Goal: Task Accomplishment & Management: Manage account settings

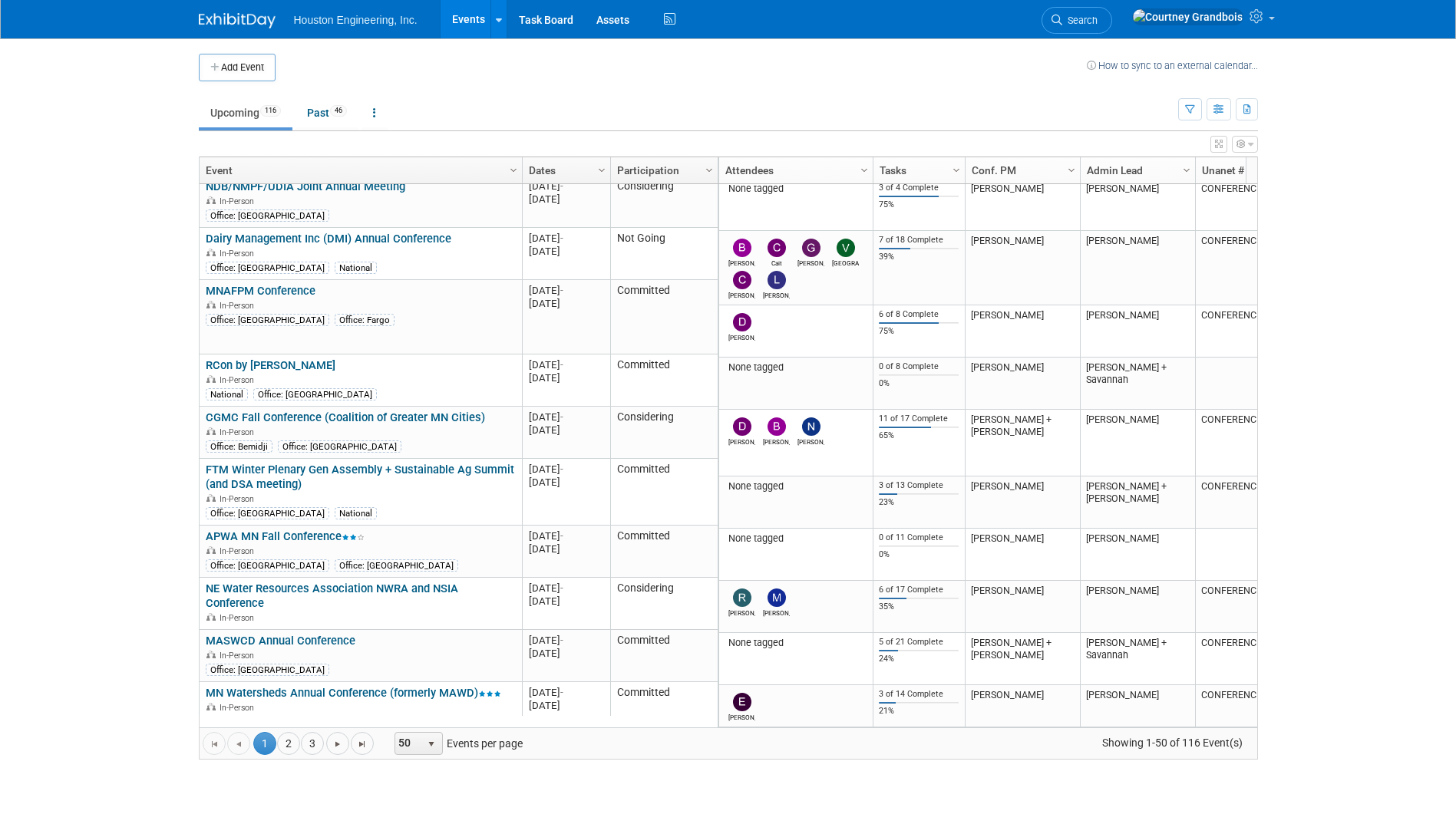
scroll to position [2014, 0]
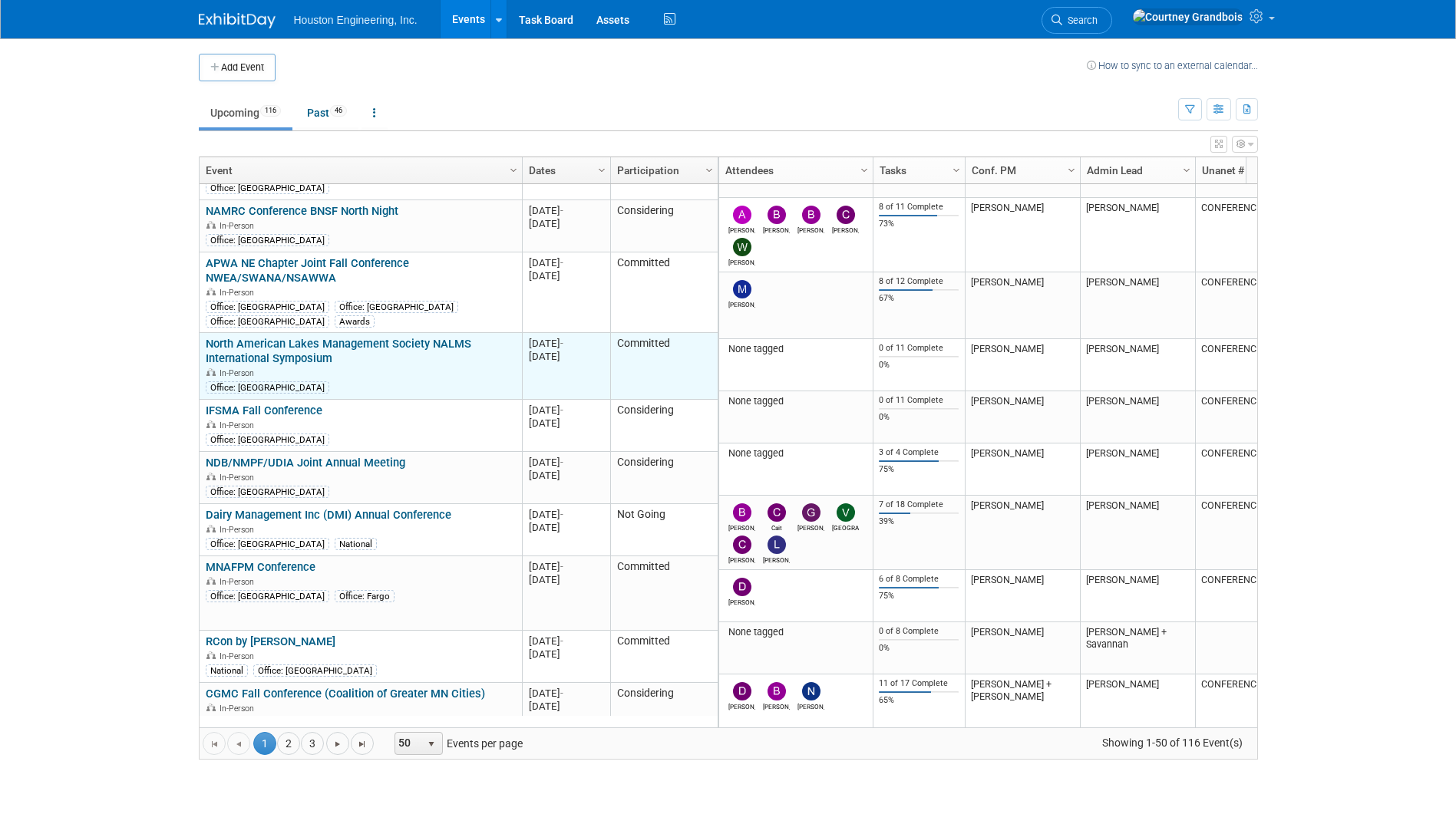
click at [390, 333] on td "North American Lakes Management Society NALMS International Symposium North Ame…" at bounding box center [360, 367] width 322 height 67
click at [390, 336] on link "North American Lakes Management Society NALMS International Symposium" at bounding box center [338, 350] width 266 height 29
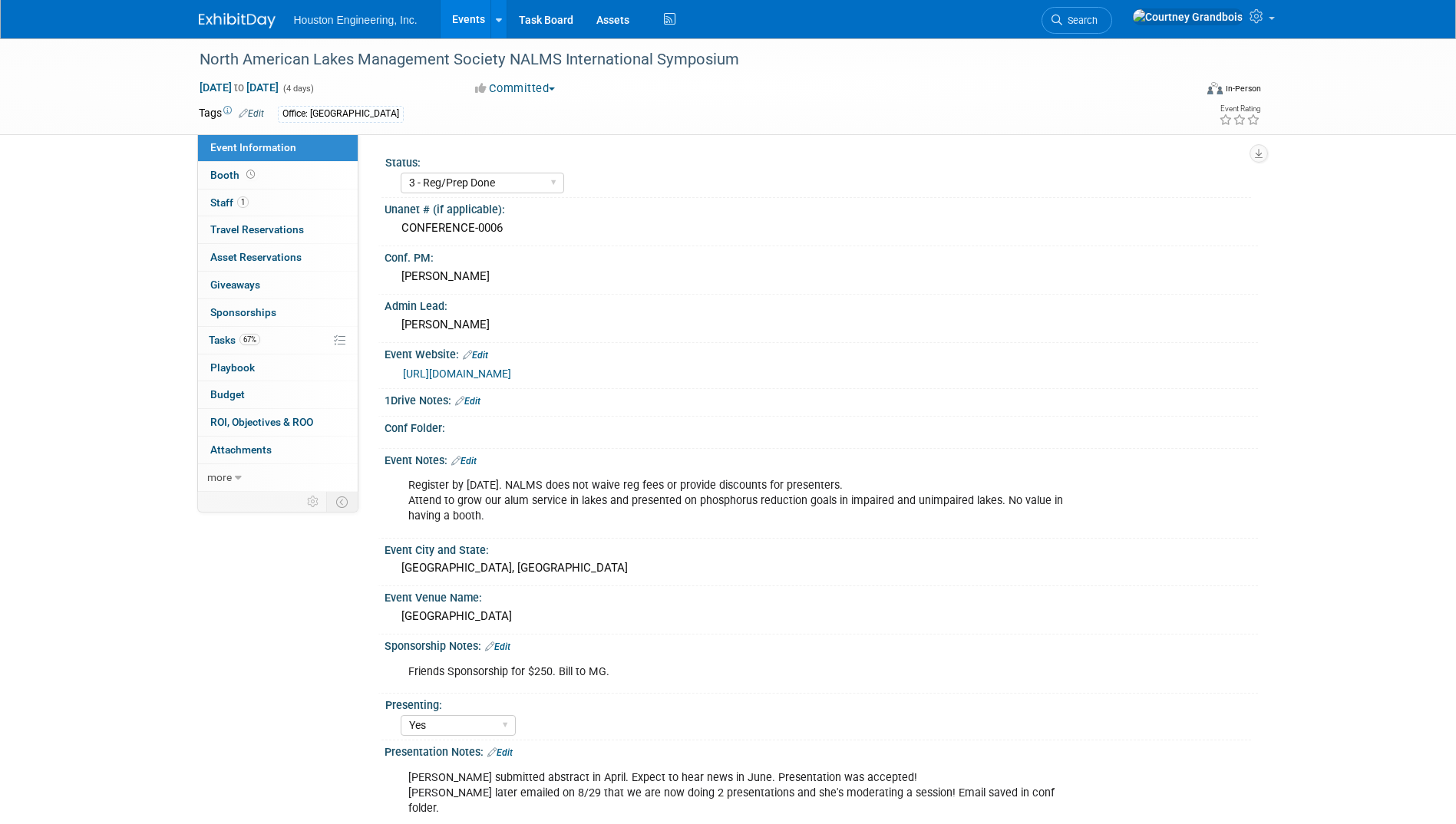
select select "3 - Reg/Prep Done"
select select "Yes"
select select "Environmental"
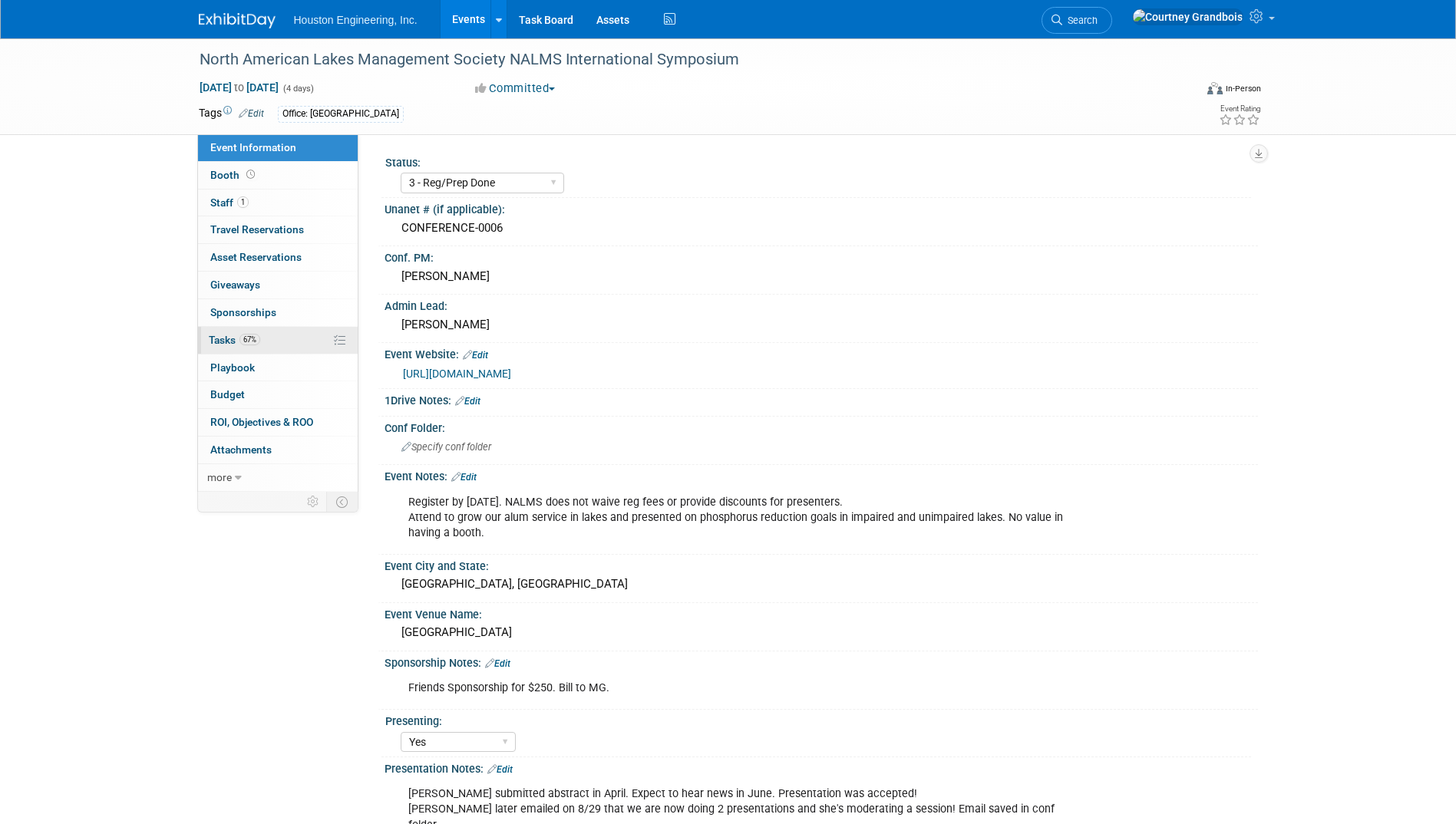
click at [221, 343] on span "Tasks 67%" at bounding box center [234, 340] width 51 height 12
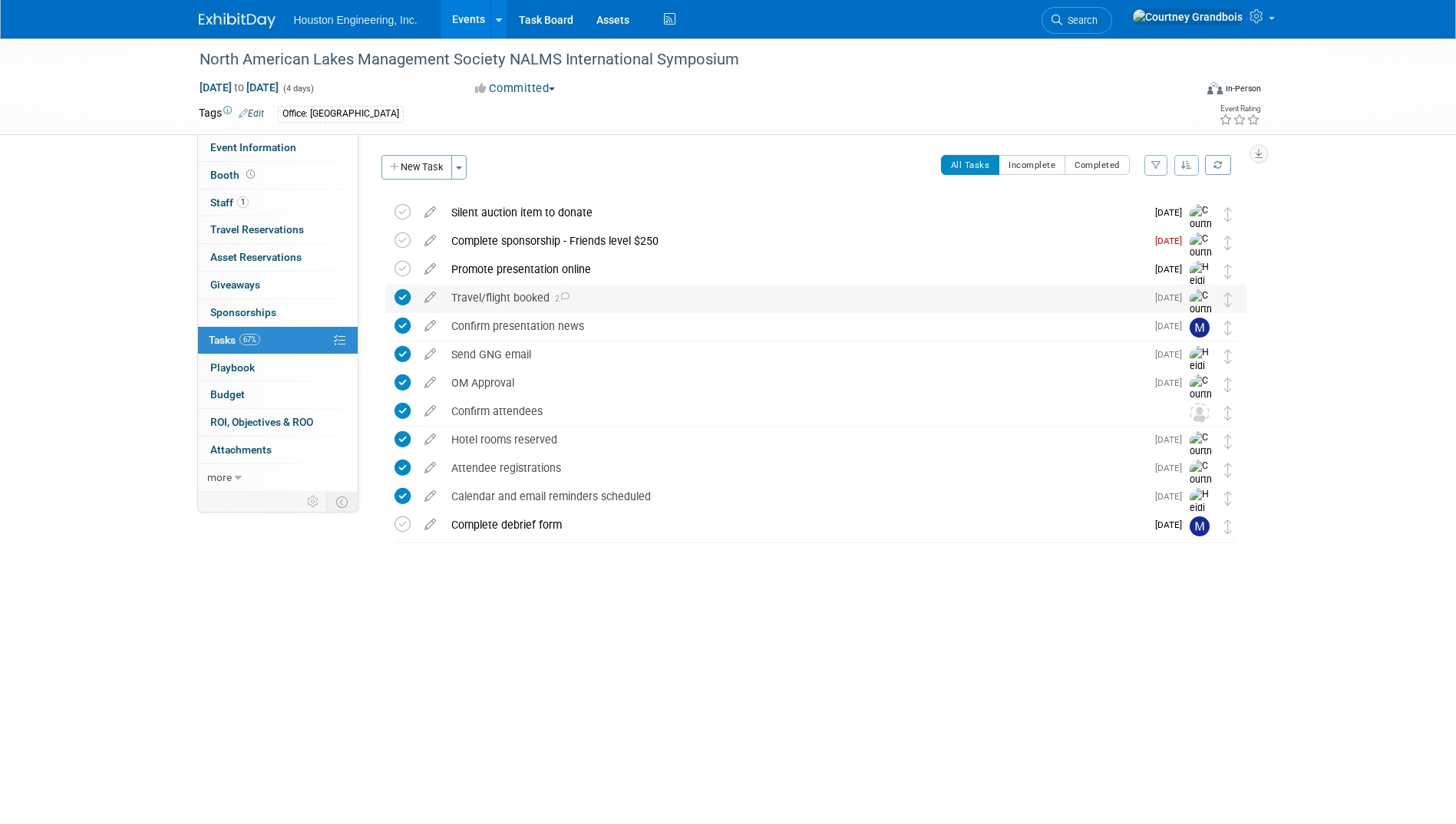
click at [491, 298] on div "Travel/flight booked 2" at bounding box center [794, 297] width 702 height 26
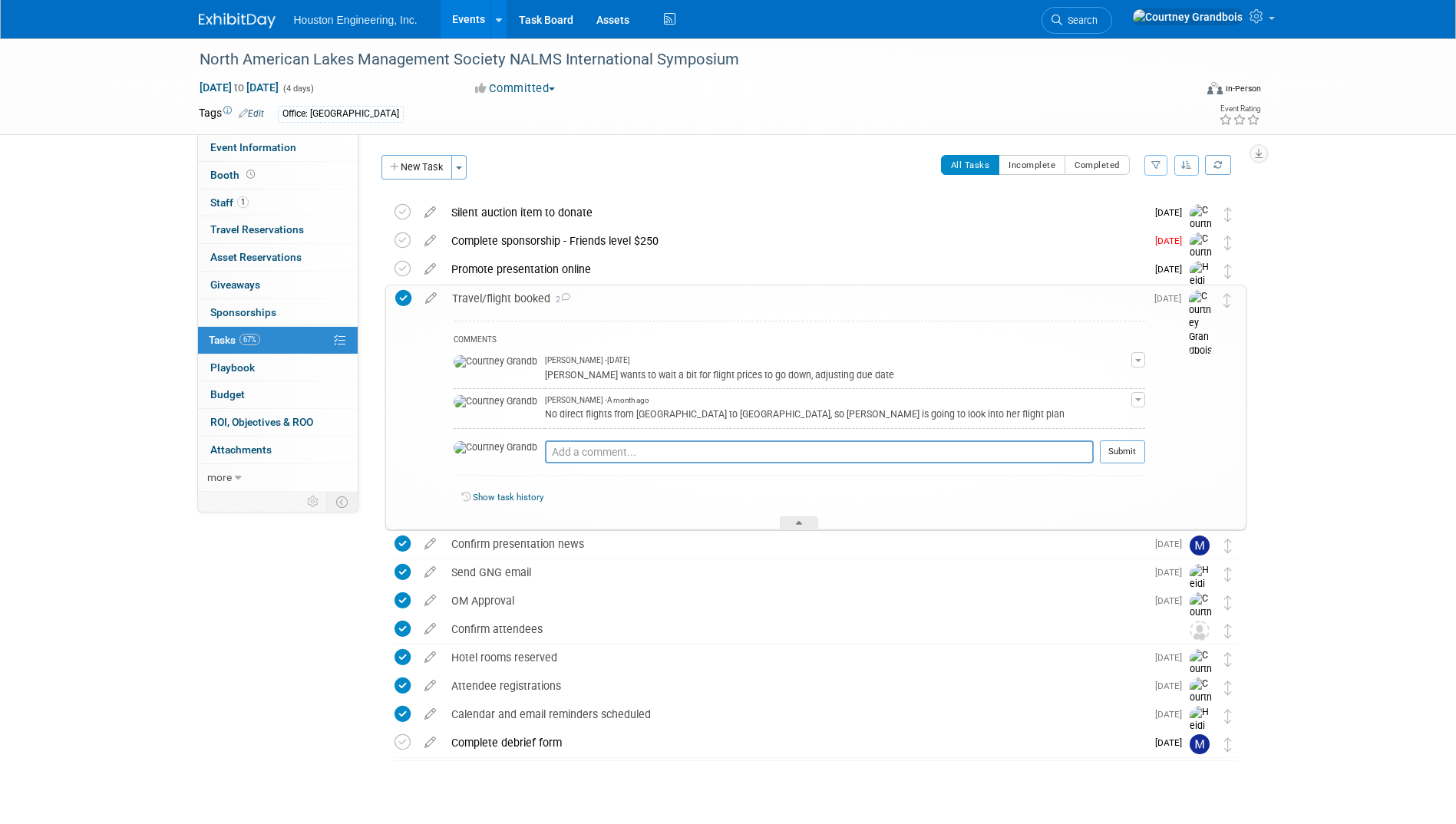
click at [491, 297] on div "Travel/flight booked 2" at bounding box center [794, 298] width 700 height 26
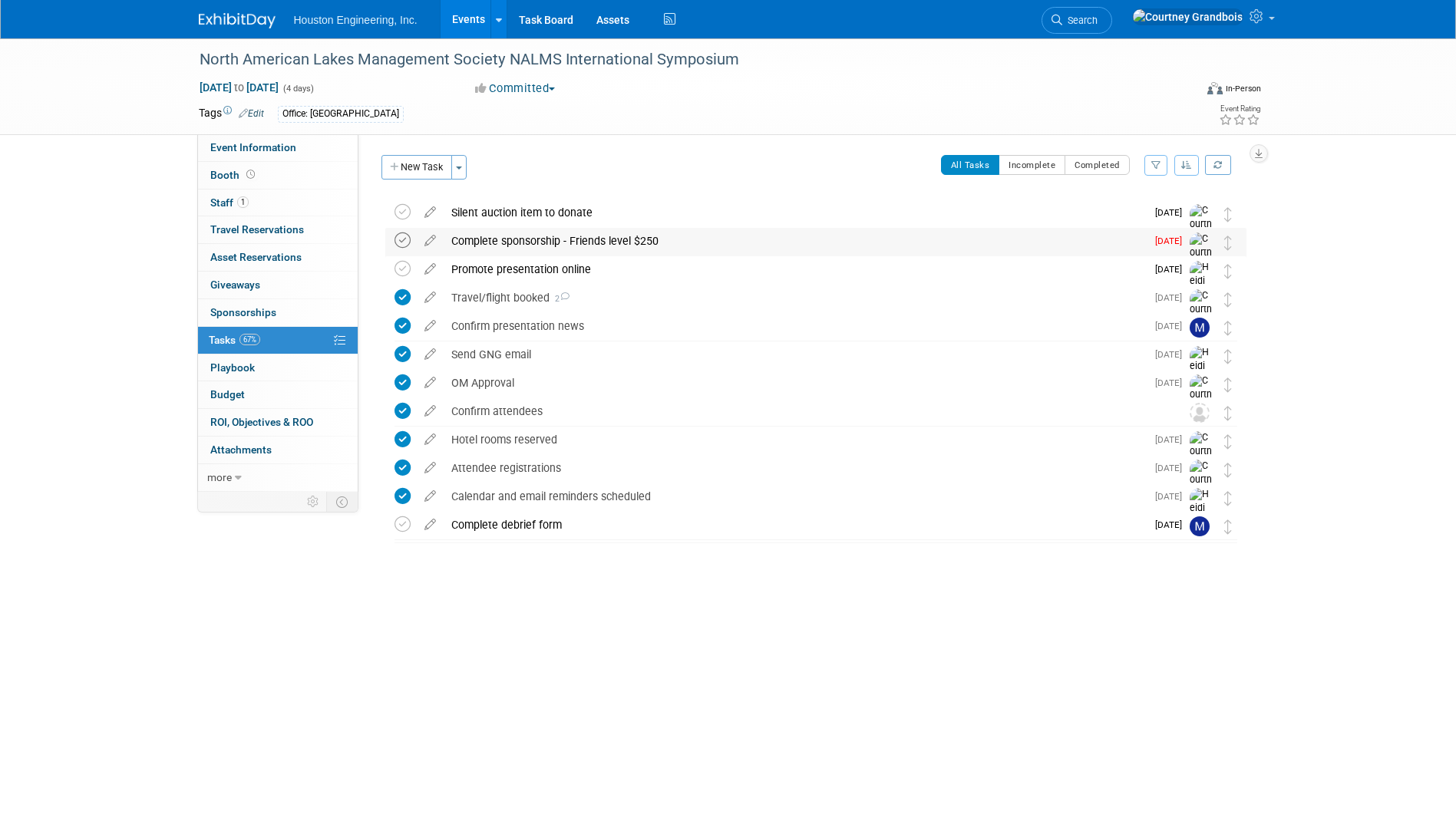
click at [400, 238] on icon at bounding box center [403, 241] width 16 height 16
click at [361, 33] on ul "Houston Engineering, Inc. Events Add Event Bulk Upload Events Shareable Event B…" at bounding box center [486, 19] width 385 height 38
click at [485, 20] on link "Events" at bounding box center [468, 19] width 56 height 38
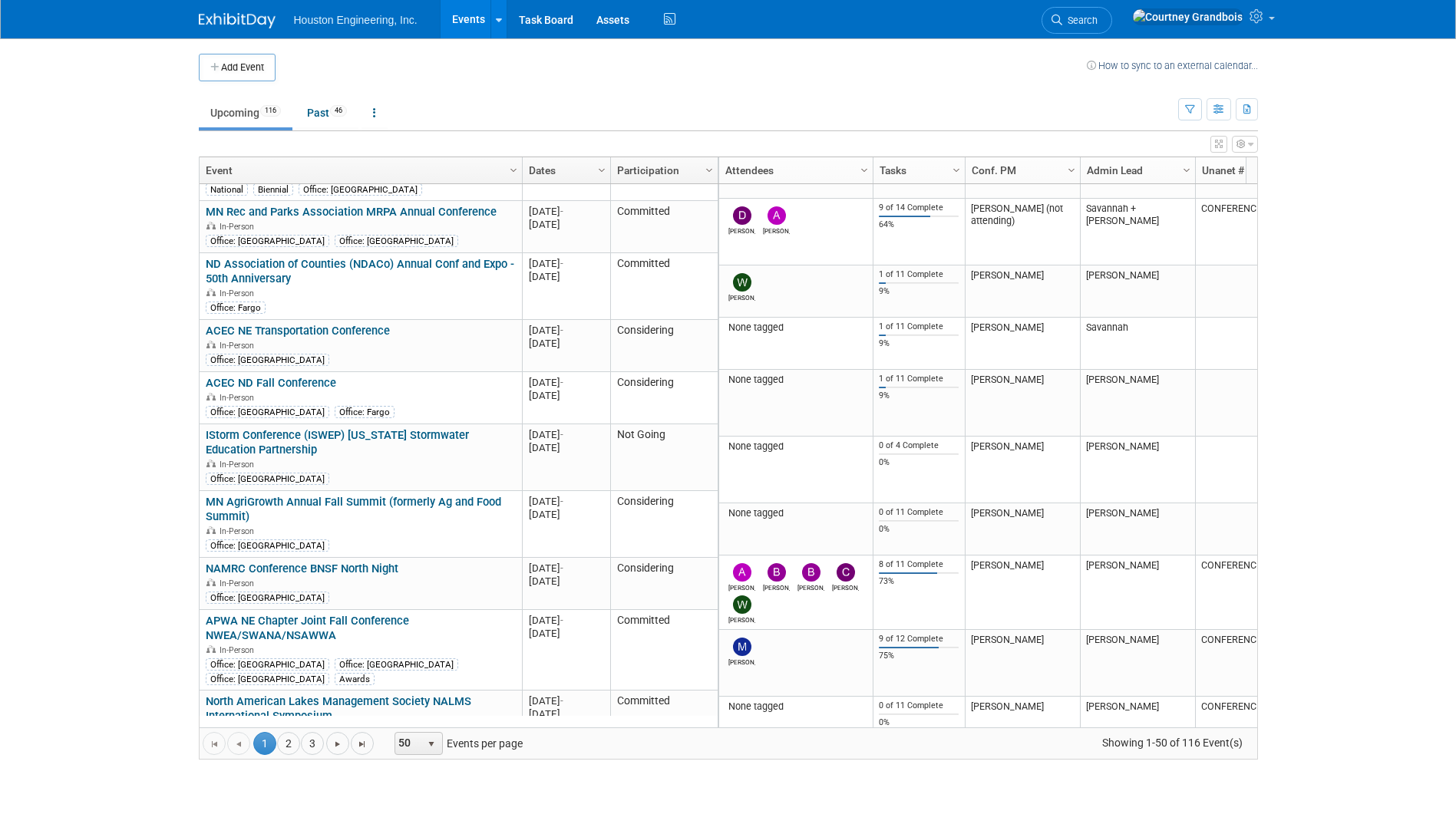
scroll to position [1933, 0]
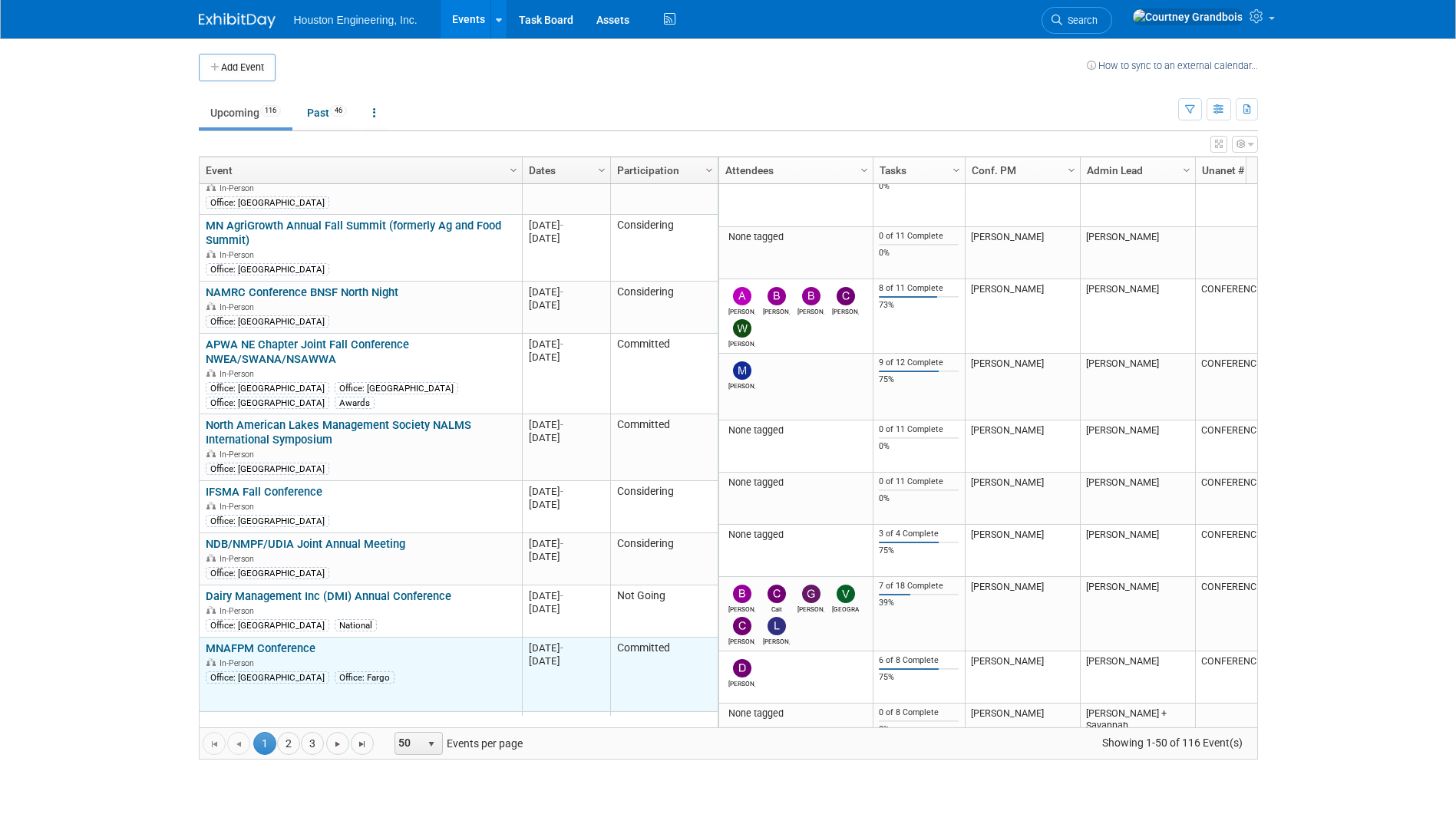
click at [246, 641] on link "MNAFPM Conference" at bounding box center [261, 648] width 109 height 14
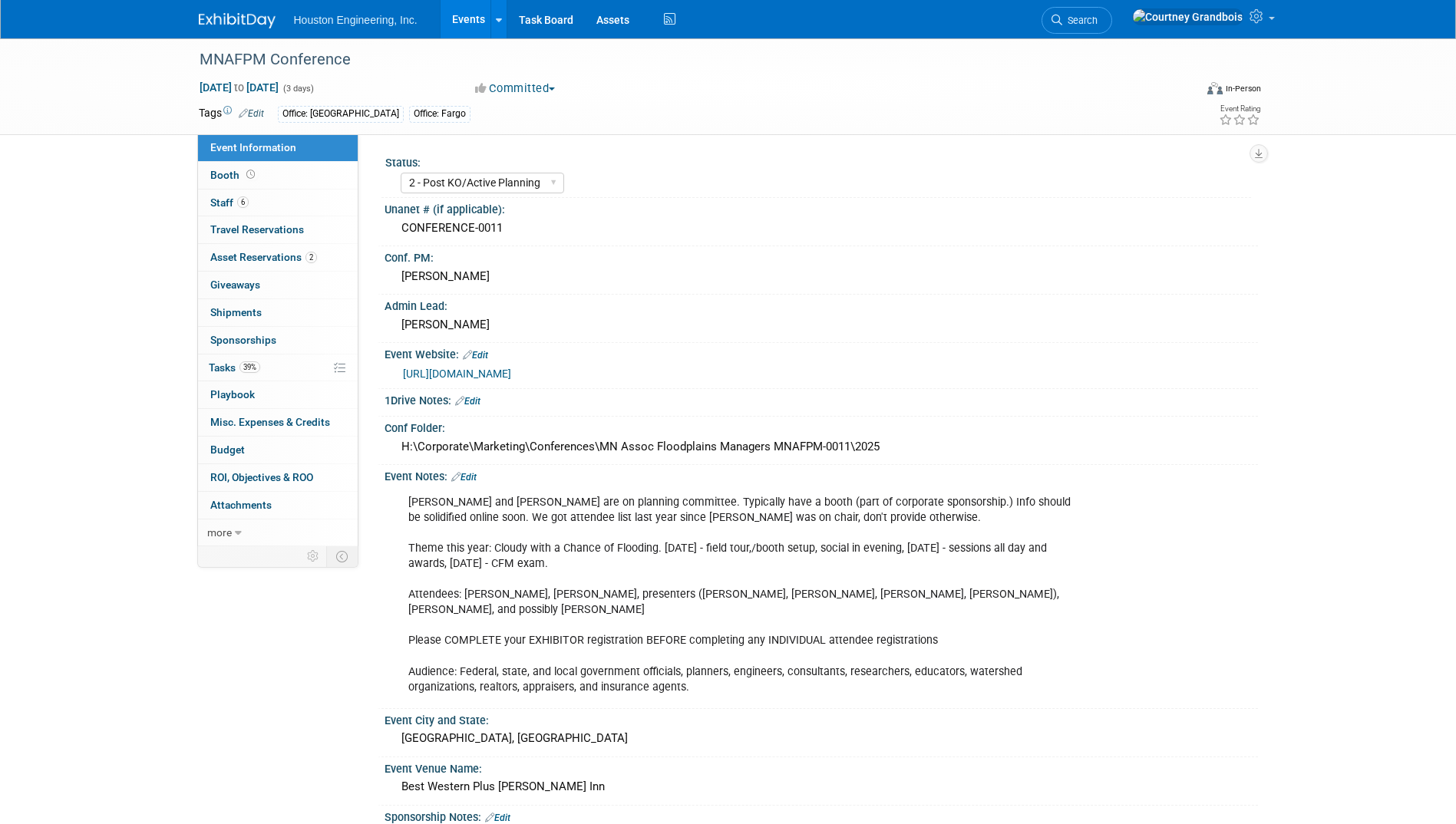
select select "2 - Post KO/Active Planning"
select select "Pending"
select select "Water Resources"
click at [232, 370] on span "Tasks 39%" at bounding box center [234, 367] width 51 height 12
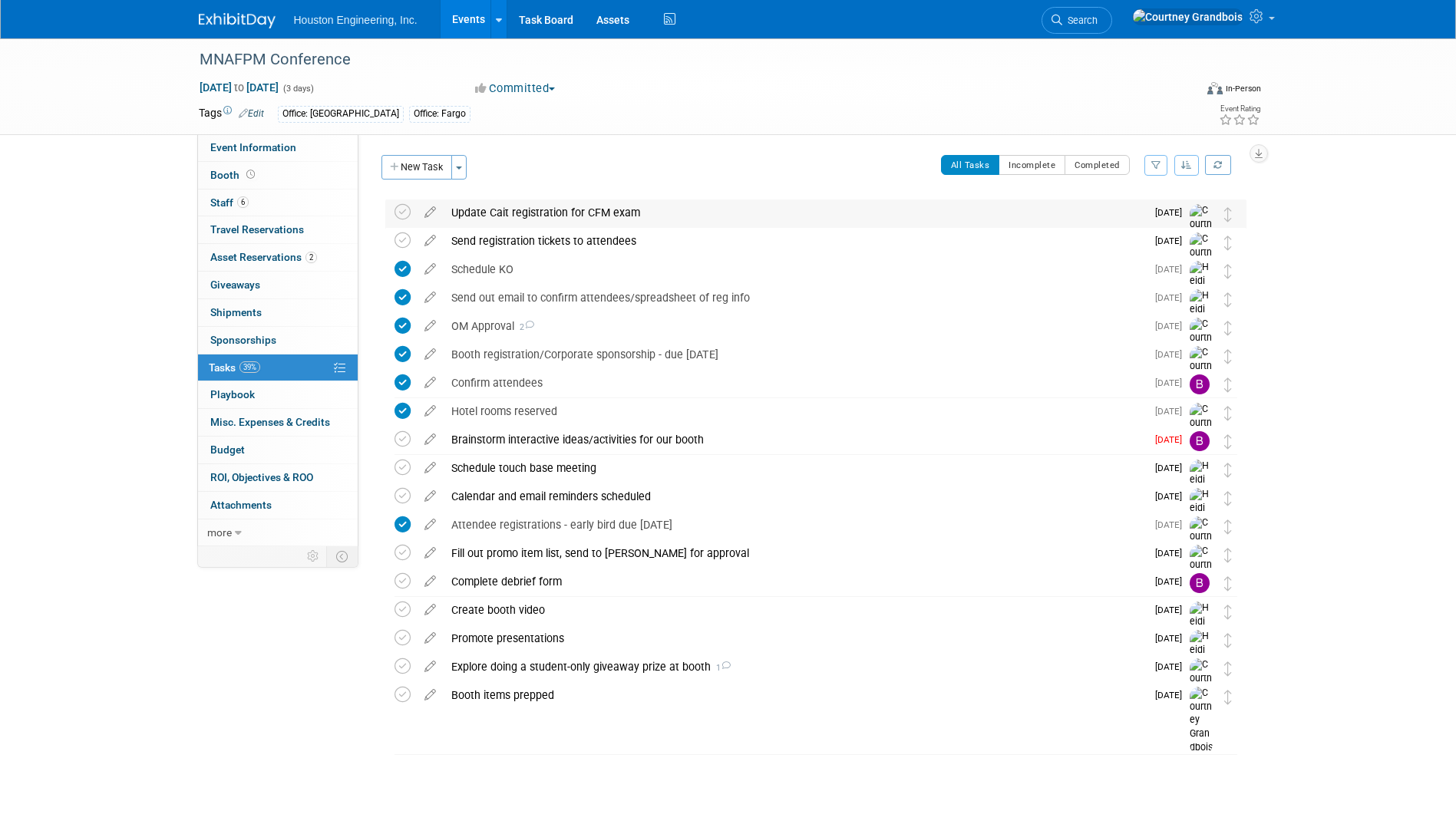
click at [506, 212] on div "Update Cait registration for CFM exam" at bounding box center [794, 212] width 702 height 26
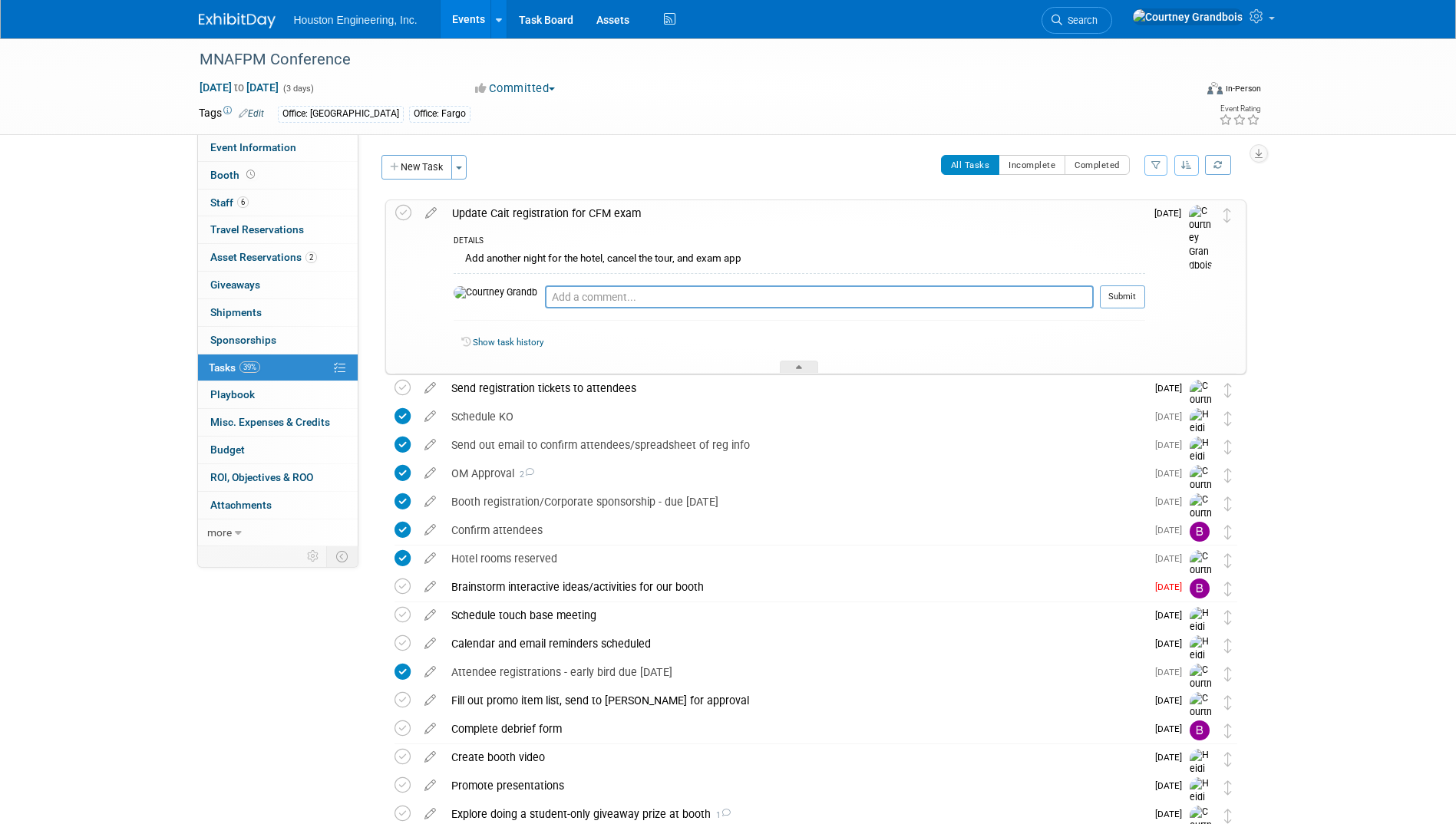
click at [506, 212] on div "Update Cait registration for CFM exam" at bounding box center [794, 213] width 700 height 26
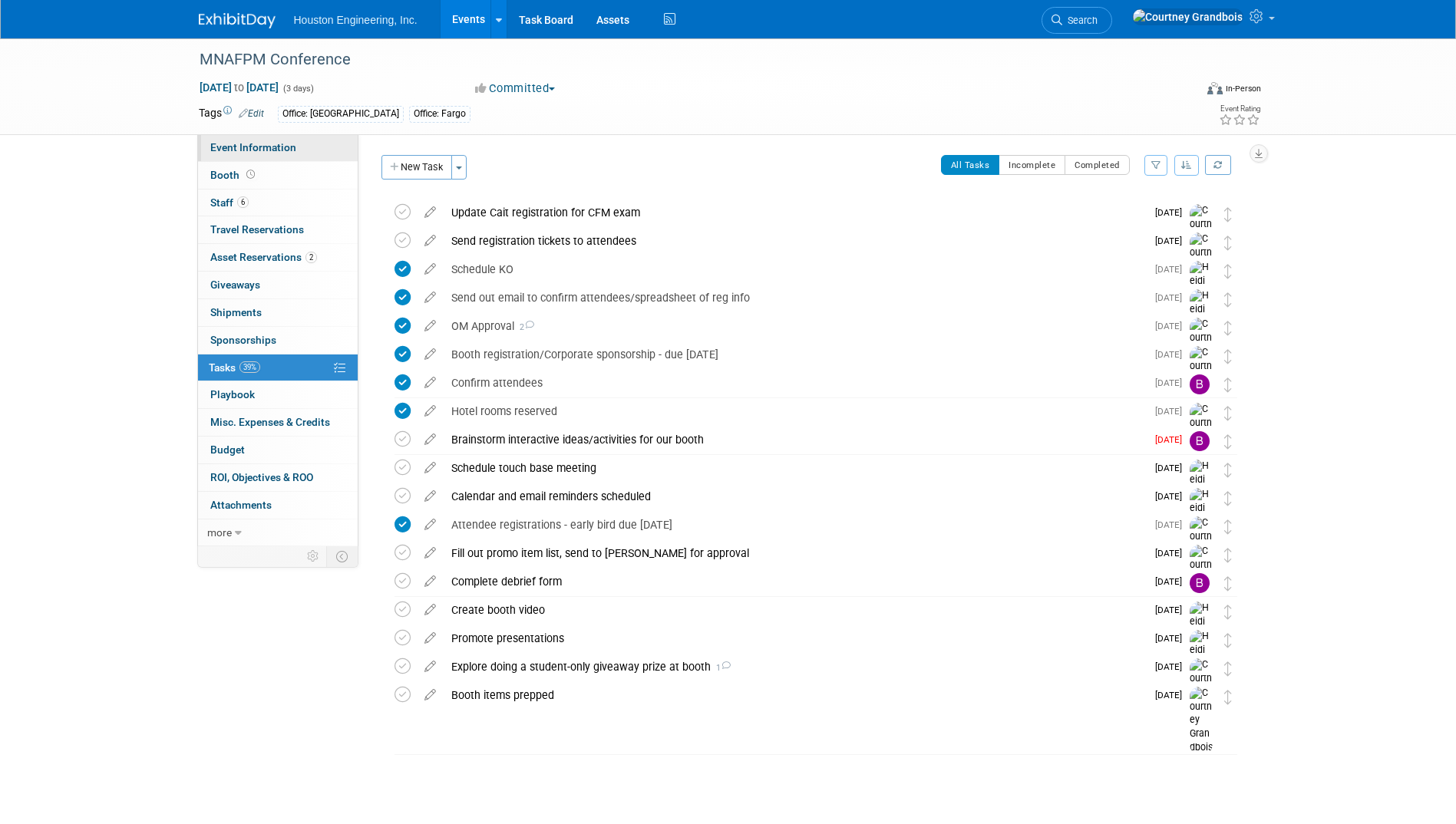
click at [257, 149] on span "Event Information" at bounding box center [252, 147] width 86 height 12
select select "2 - Post KO/Active Planning"
select select "Pending"
select select "Water Resources"
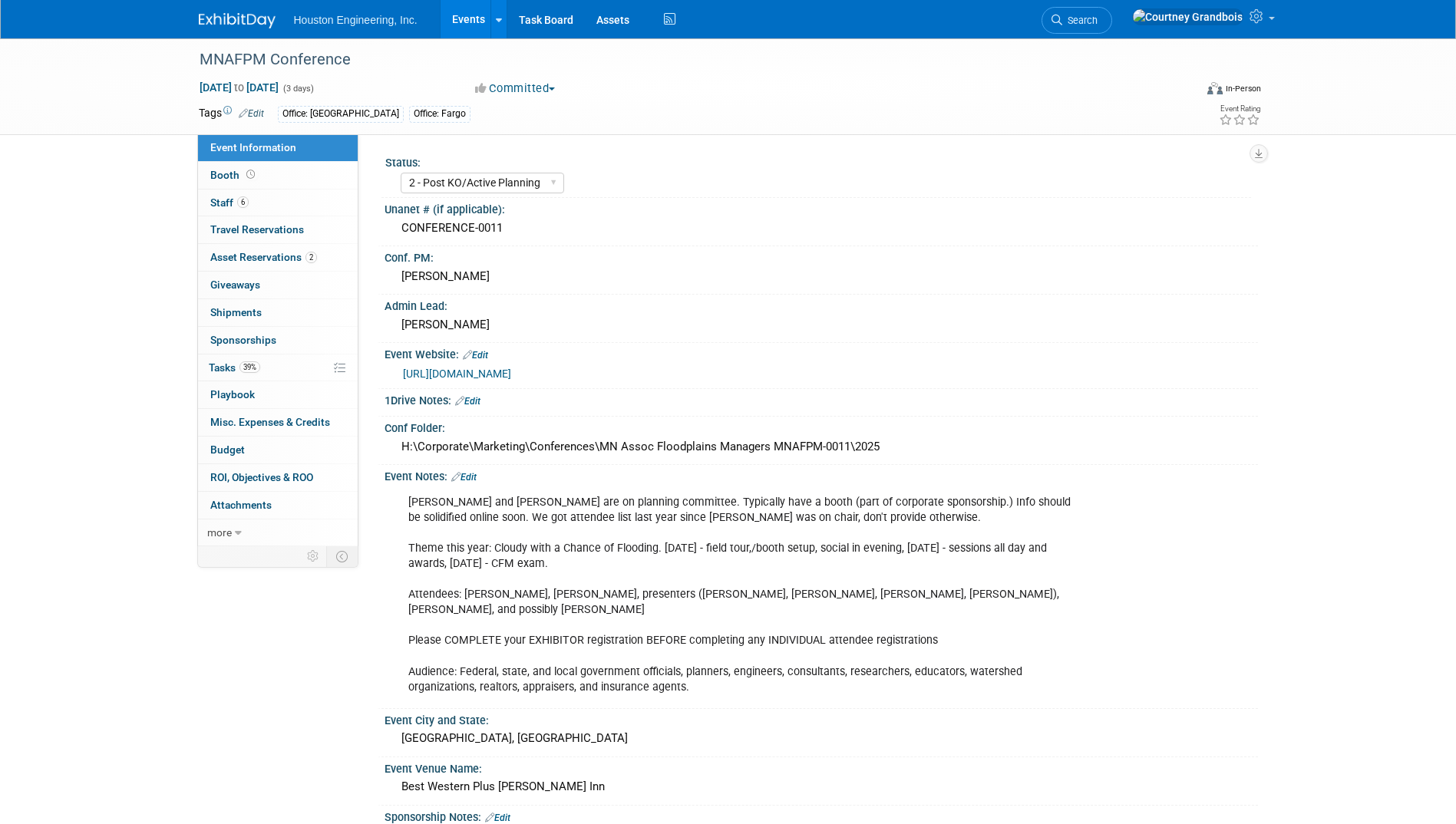
click at [485, 371] on link "[URL][DOMAIN_NAME]" at bounding box center [457, 373] width 108 height 12
click at [225, 363] on span "Tasks 39%" at bounding box center [234, 367] width 51 height 12
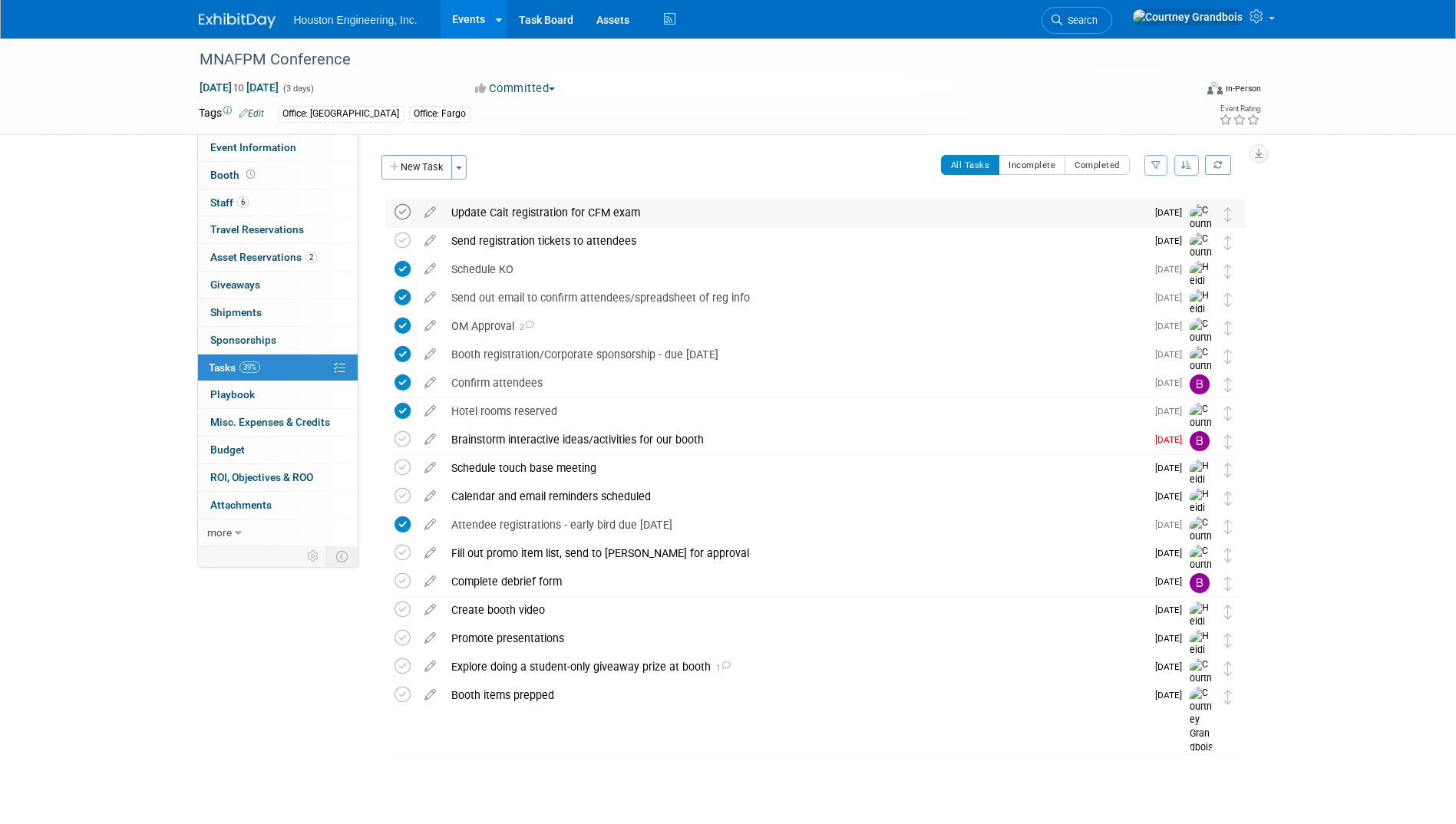
click at [395, 208] on icon at bounding box center [403, 212] width 16 height 16
click at [676, 670] on div "Explore doing a student-only giveaway prize at booth 1" at bounding box center [794, 666] width 702 height 26
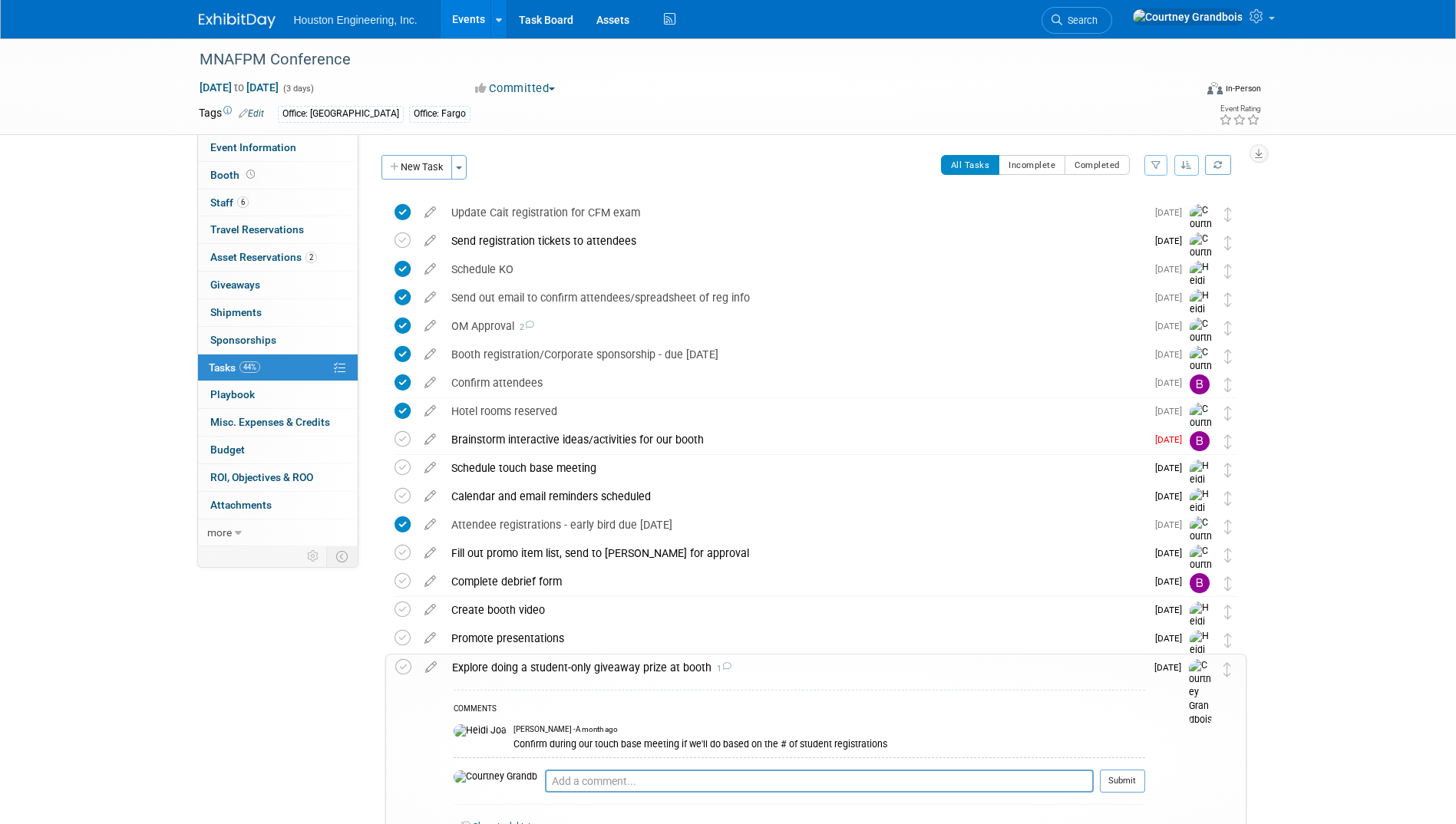
click at [676, 670] on div "Explore doing a student-only giveaway prize at booth 1" at bounding box center [794, 667] width 700 height 26
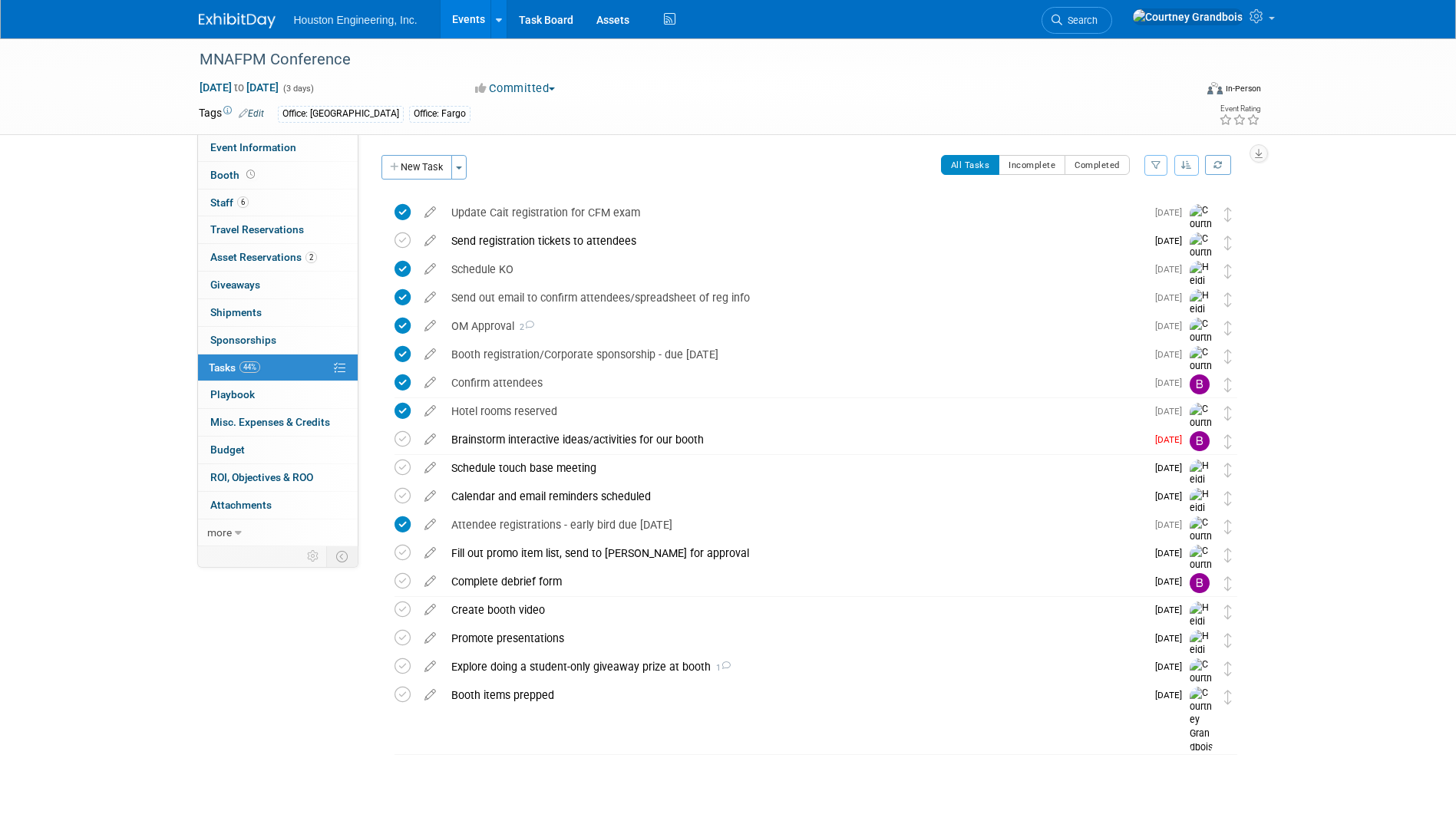
click at [451, 8] on link "Events" at bounding box center [468, 19] width 56 height 38
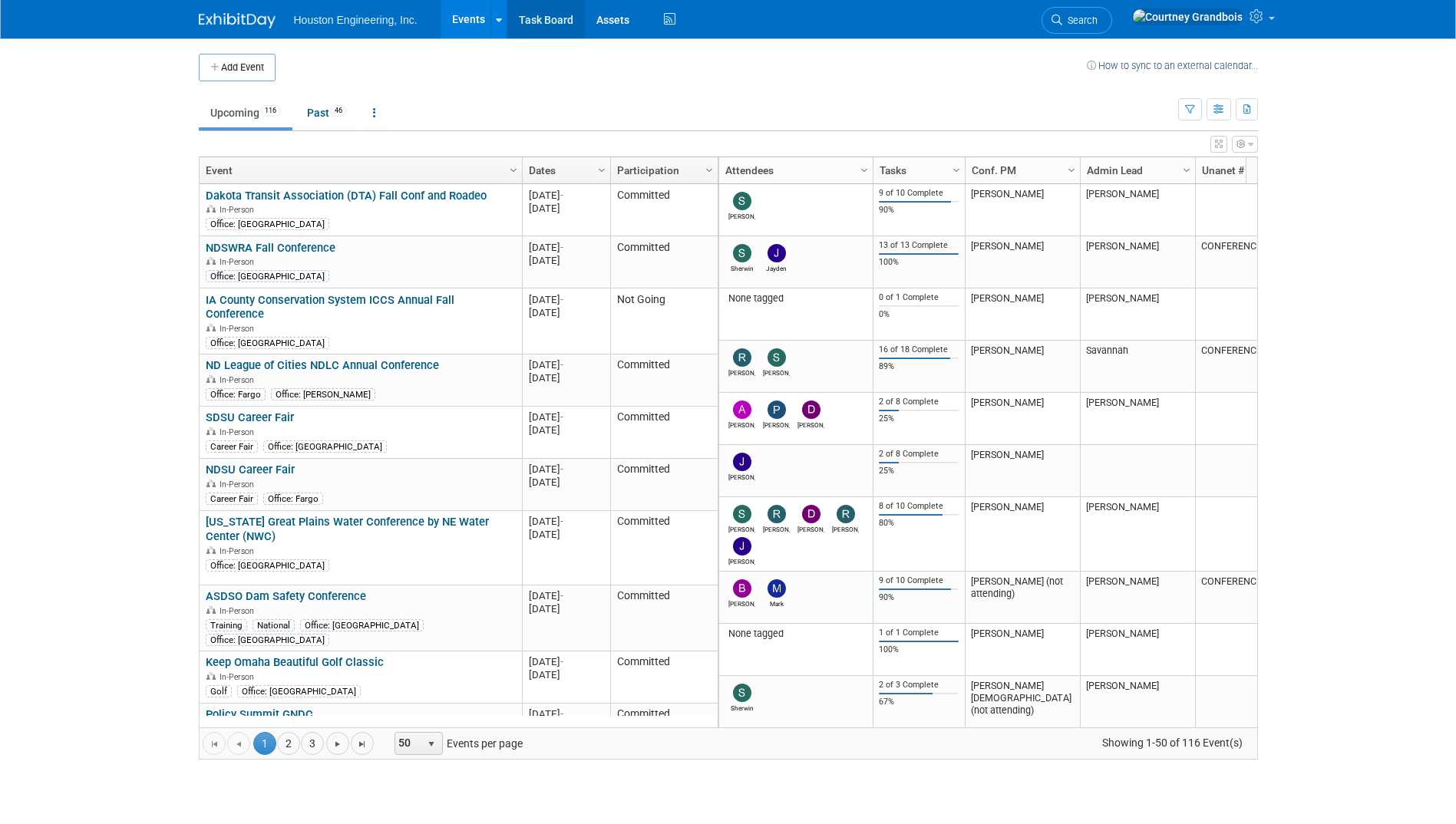
click at [534, 7] on link "Task Board" at bounding box center [546, 19] width 78 height 38
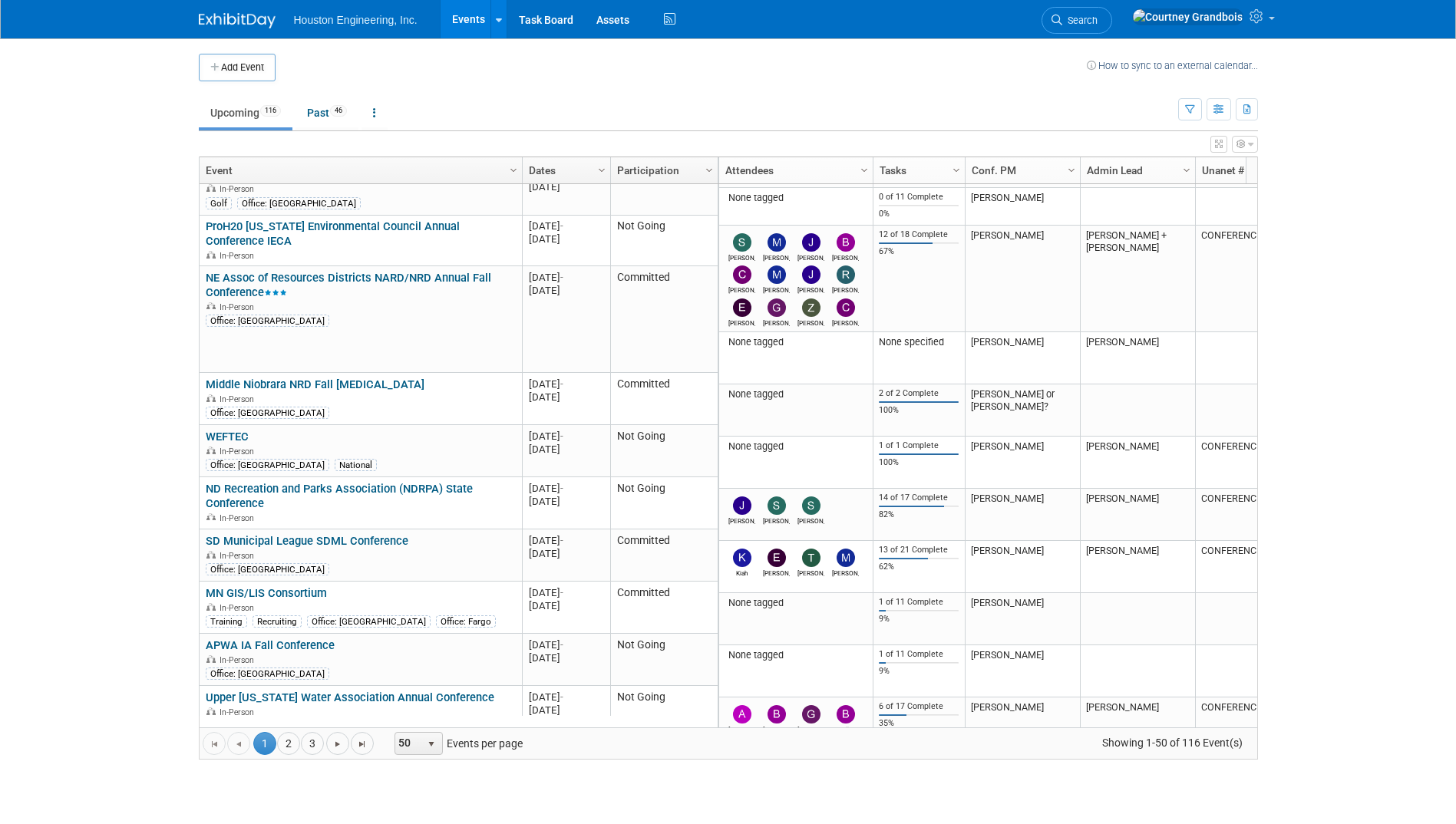
scroll to position [828, 0]
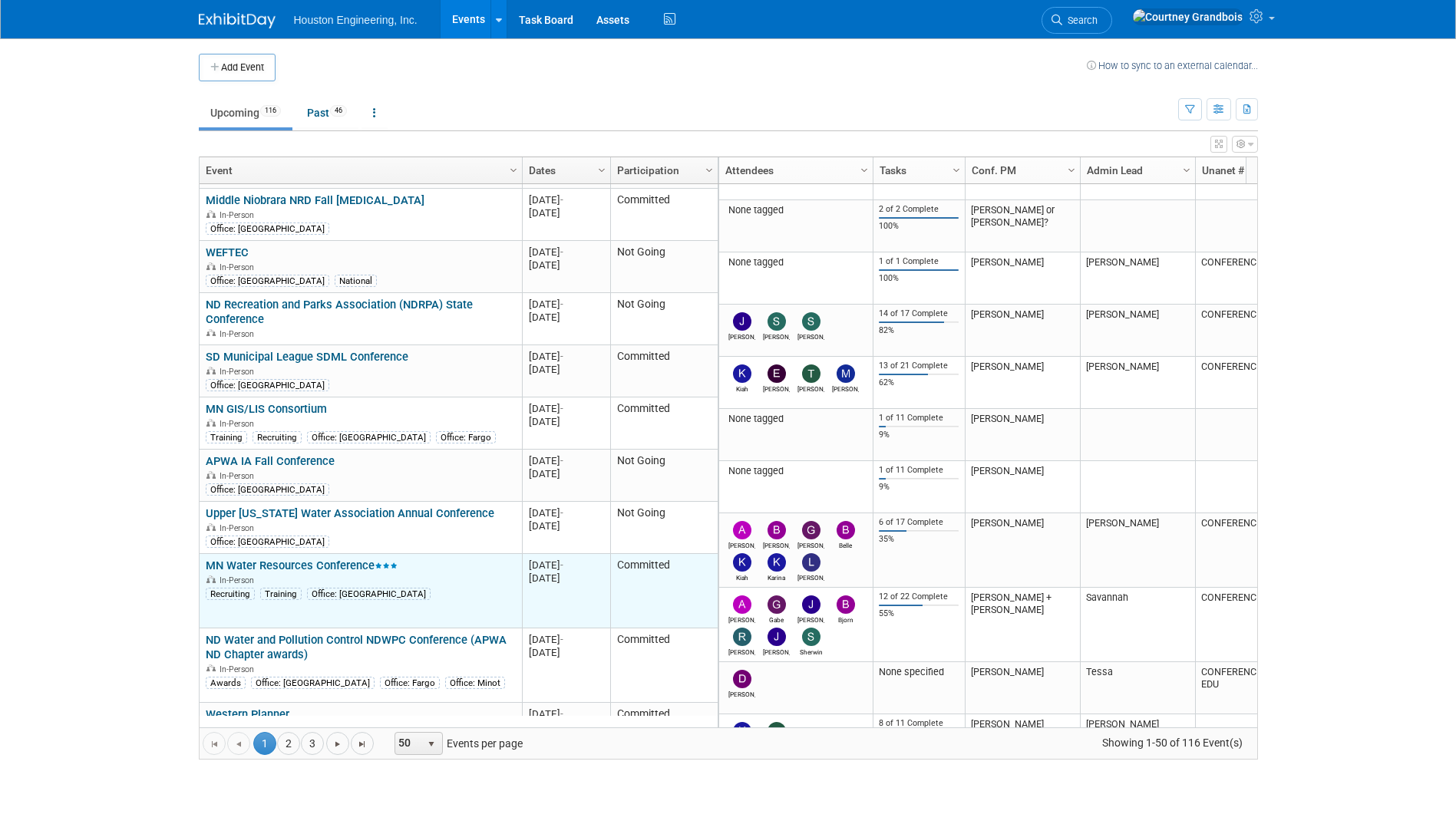
click at [293, 559] on link "MN Water Resources Conference" at bounding box center [301, 565] width 192 height 14
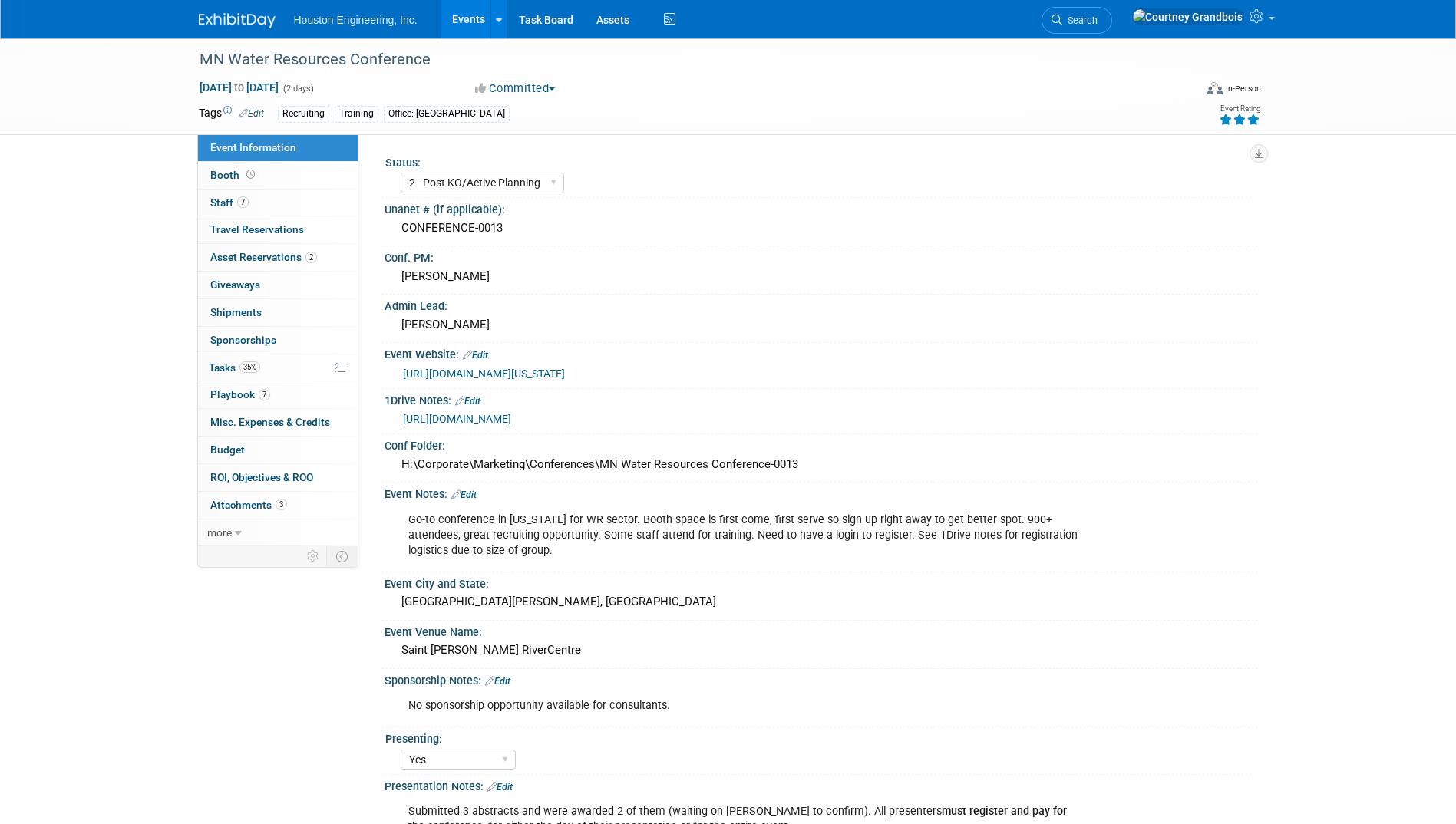
select select "2 - Post KO/Active Planning"
select select "Yes"
select select "No"
select select "Water Resources"
click at [234, 372] on span "Tasks 35%" at bounding box center [234, 367] width 51 height 12
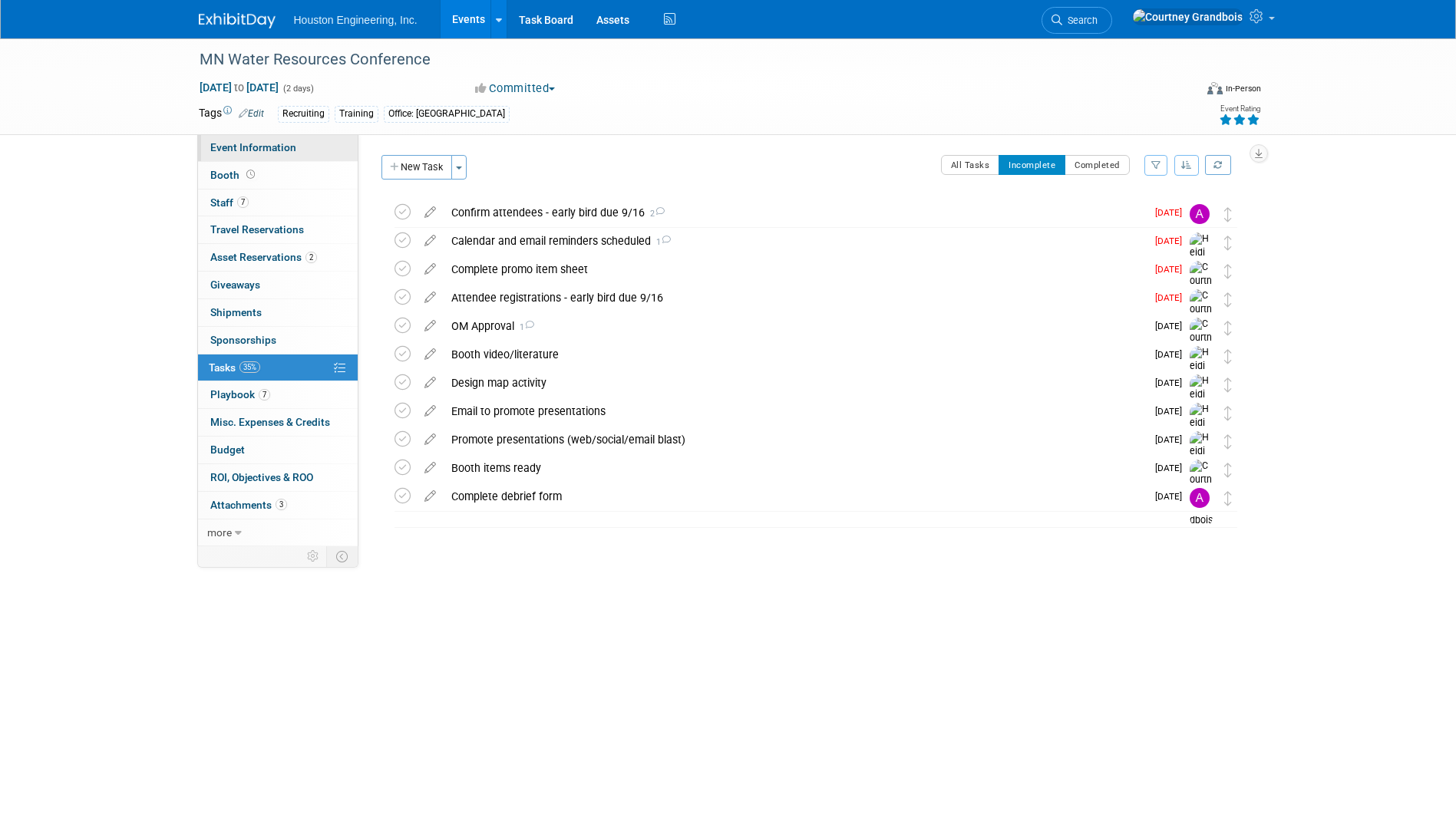
click at [256, 152] on span "Event Information" at bounding box center [252, 147] width 86 height 12
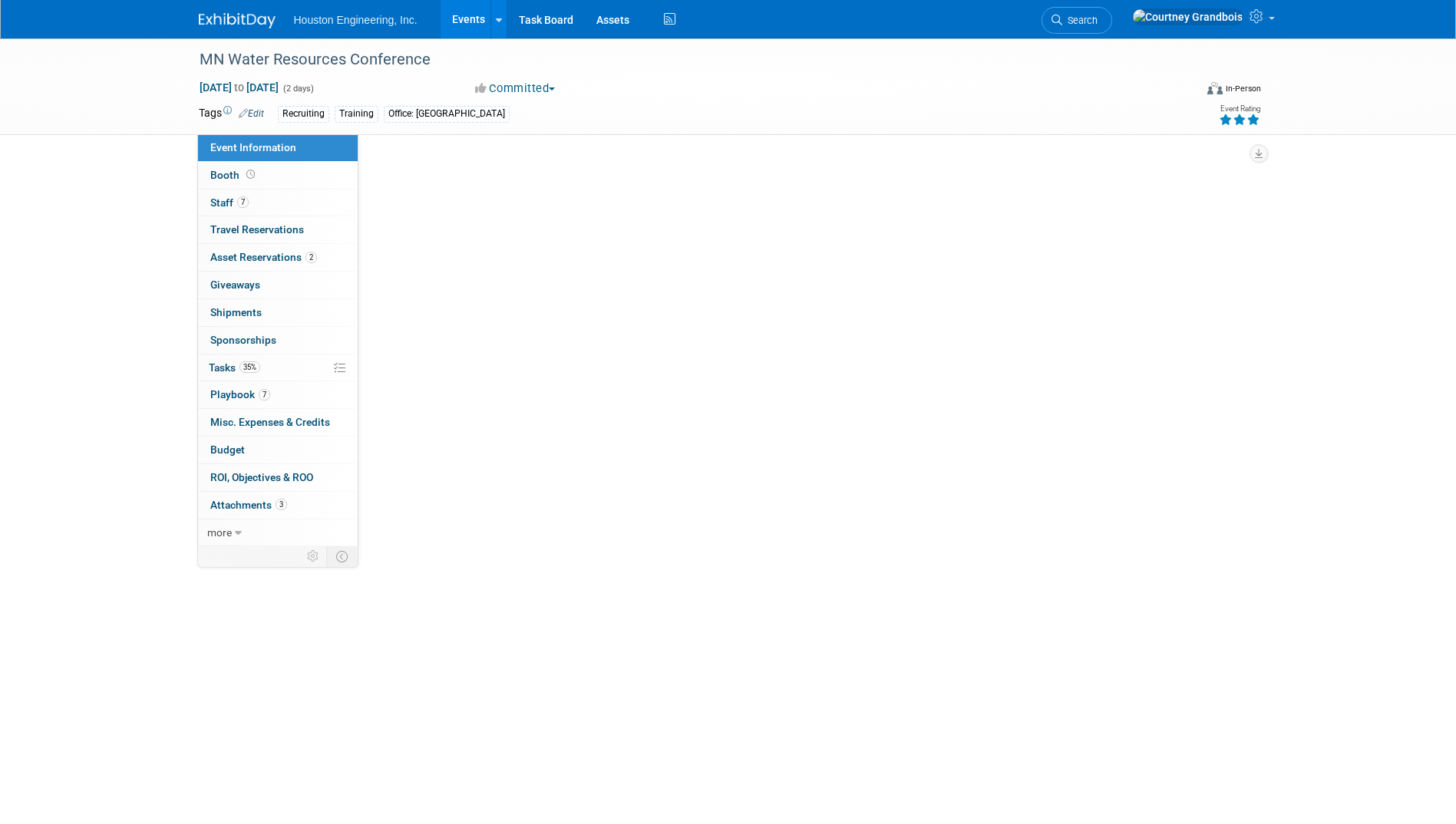
select select "2 - Post KO/Active Planning"
select select "Yes"
select select "No"
select select "Water Resources"
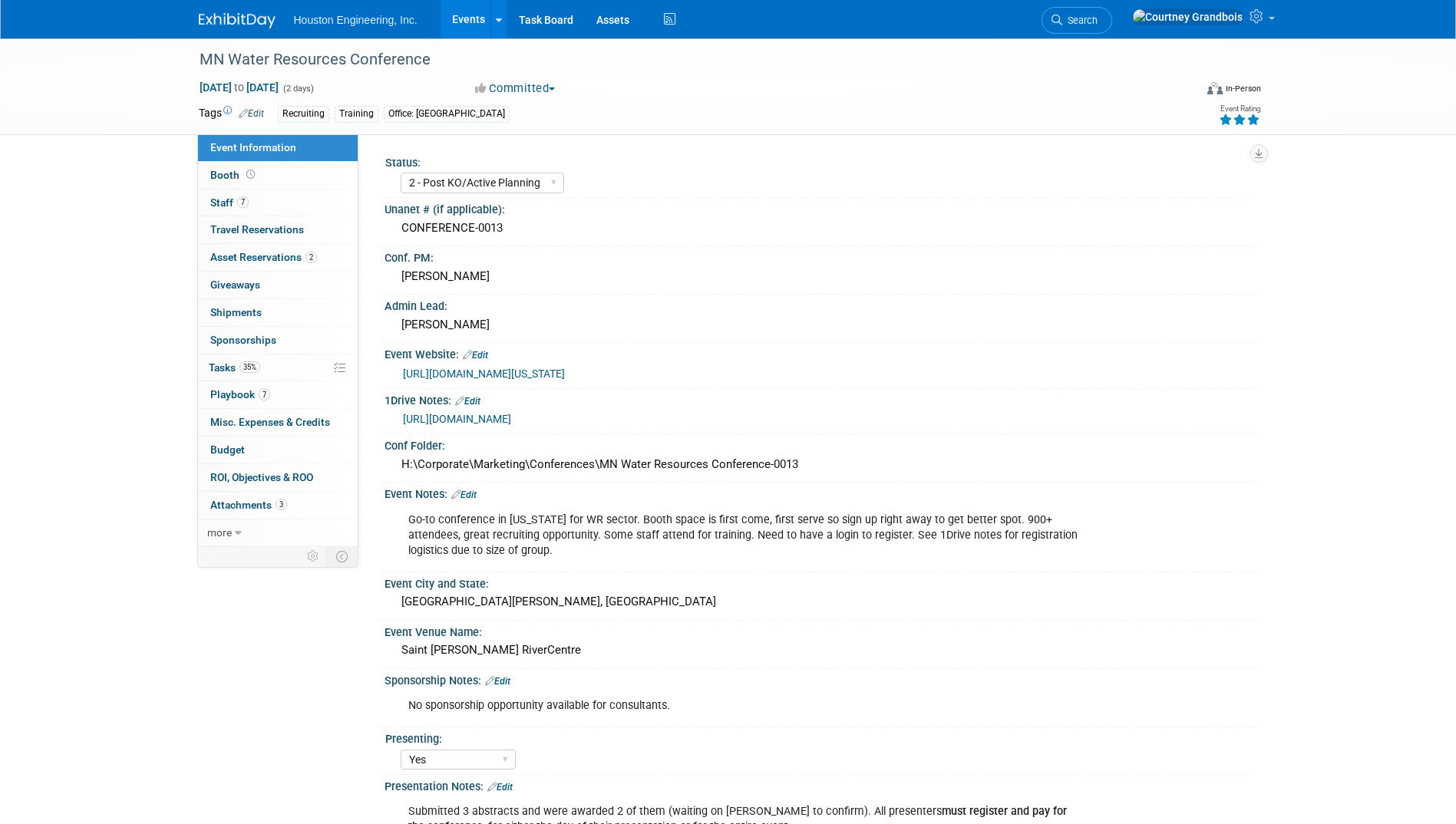
click at [486, 365] on div "[URL][DOMAIN_NAME][US_STATE]" at bounding box center [824, 374] width 843 height 18
click at [486, 373] on link "[URL][DOMAIN_NAME][US_STATE]" at bounding box center [484, 373] width 162 height 12
click at [483, 378] on link "[URL][DOMAIN_NAME][US_STATE]" at bounding box center [484, 373] width 162 height 12
click at [427, 384] on div "[URL][DOMAIN_NAME][US_STATE]" at bounding box center [821, 372] width 873 height 23
click at [433, 372] on link "[URL][DOMAIN_NAME][US_STATE]" at bounding box center [484, 373] width 162 height 12
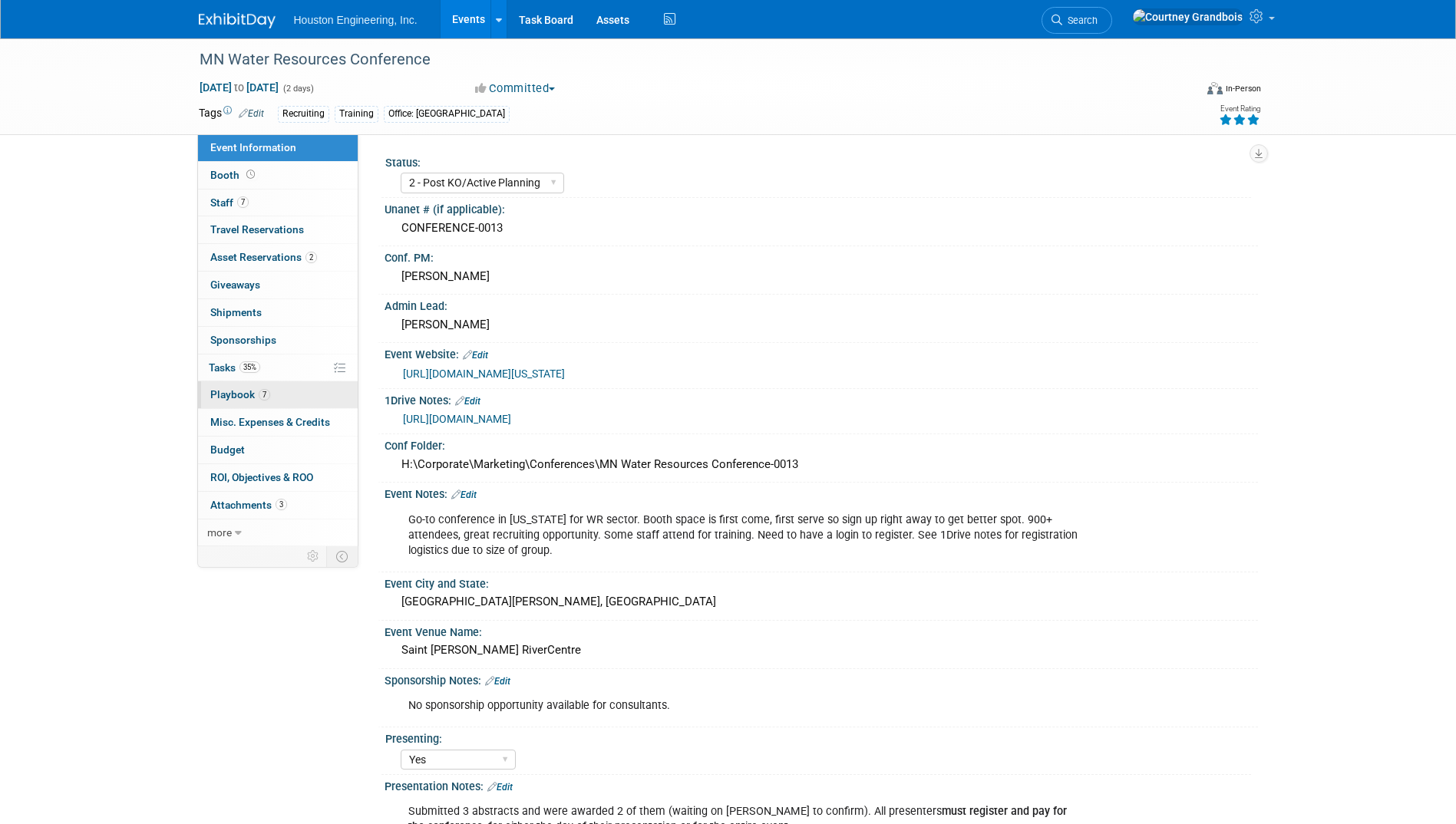
click at [222, 394] on span "Playbook 7" at bounding box center [239, 394] width 60 height 12
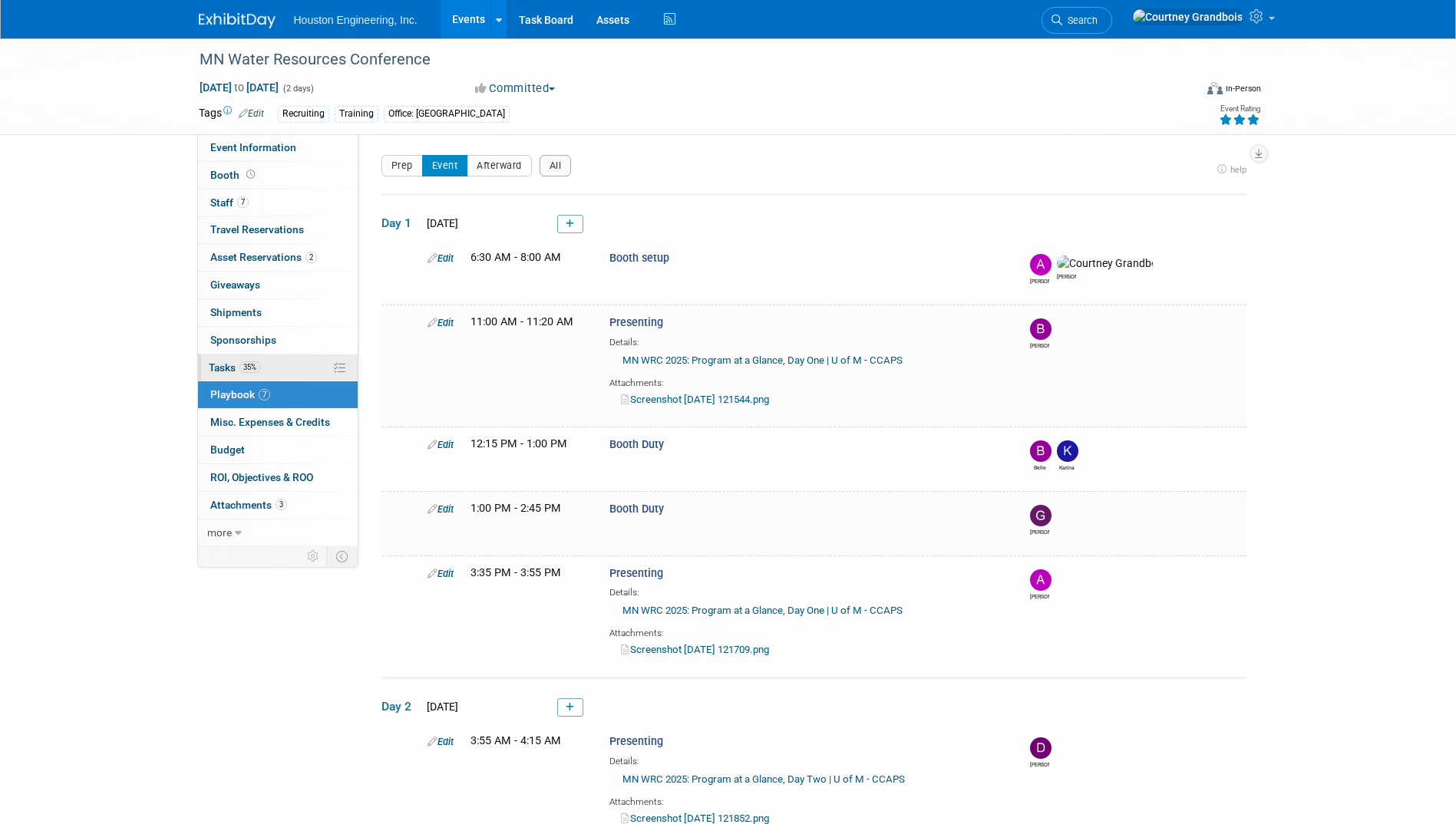
click at [225, 354] on link "35% Tasks 35%" at bounding box center [277, 367] width 159 height 27
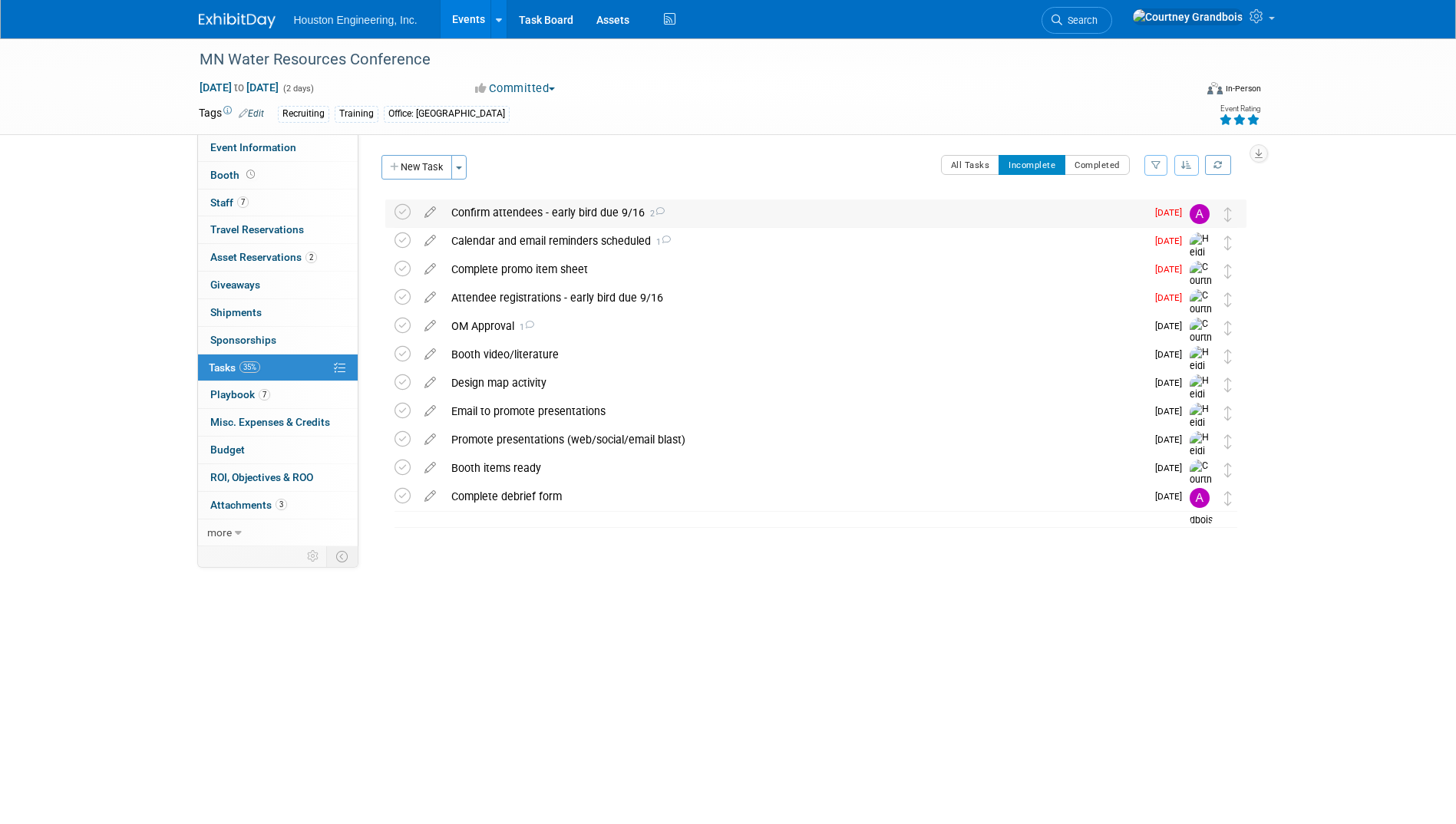
click at [1199, 212] on img at bounding box center [1199, 214] width 20 height 20
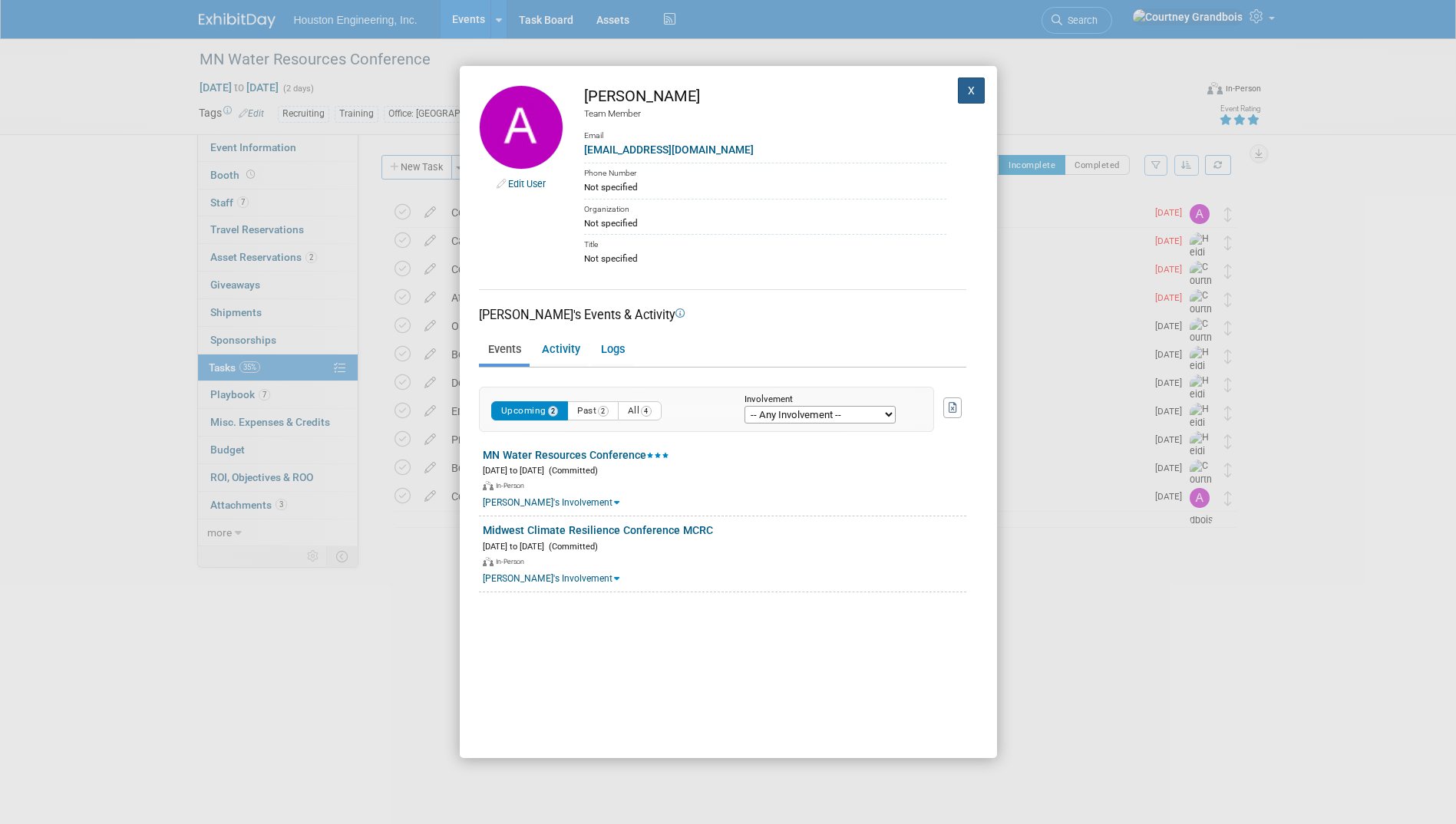
click at [958, 83] on button "X" at bounding box center [971, 91] width 28 height 26
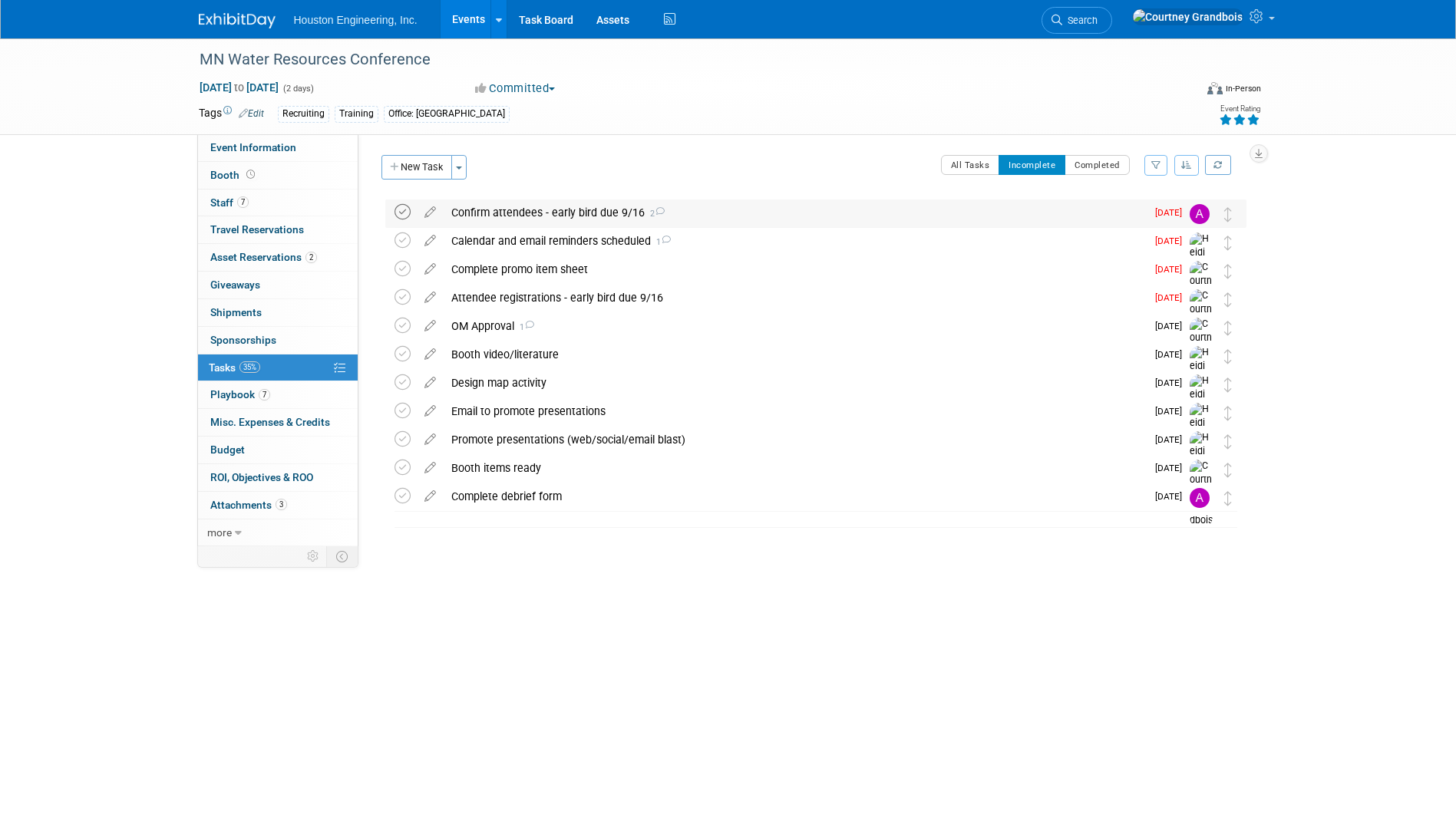
click at [400, 216] on icon at bounding box center [403, 212] width 16 height 16
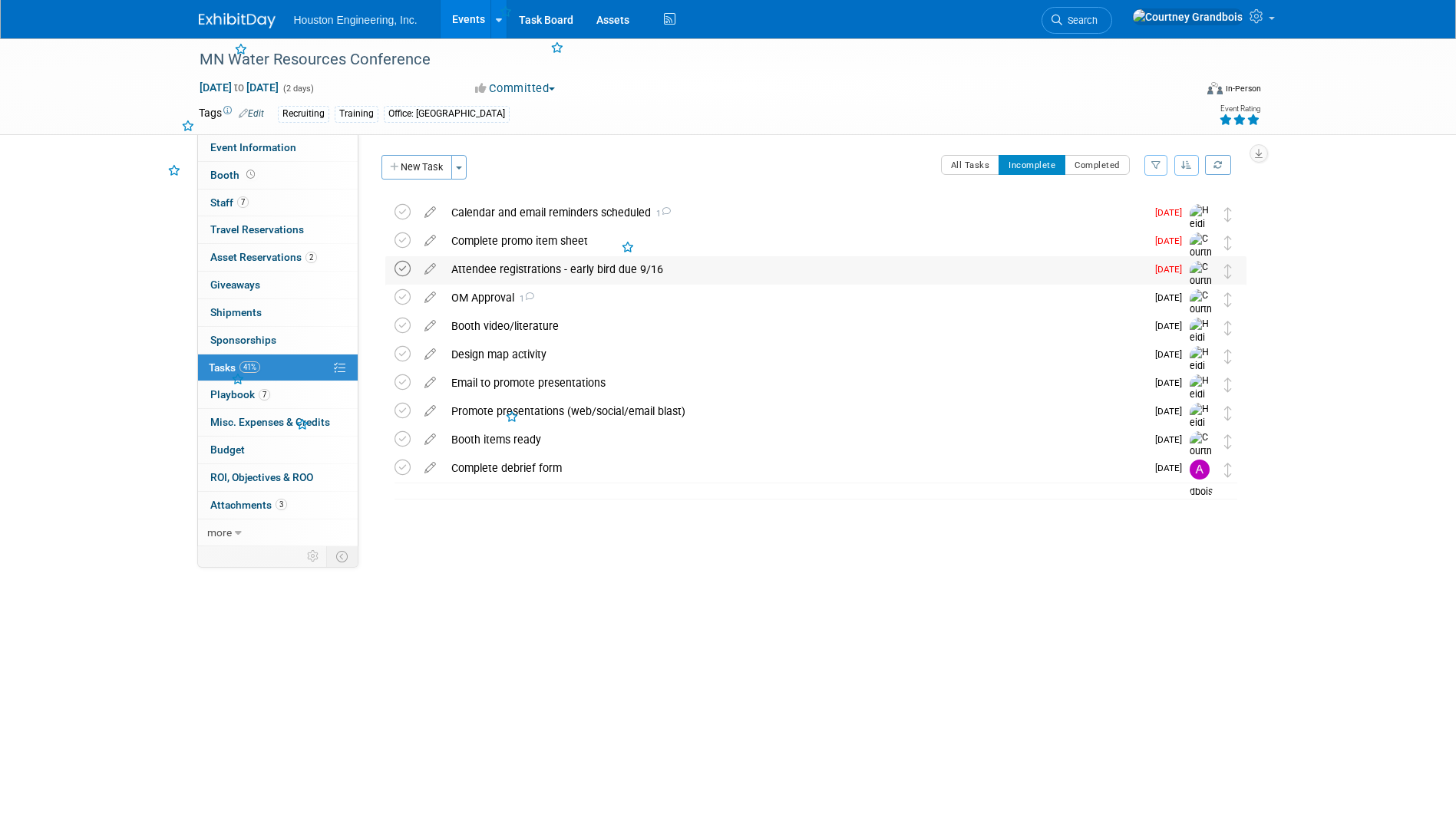
click at [398, 261] on icon at bounding box center [403, 269] width 16 height 16
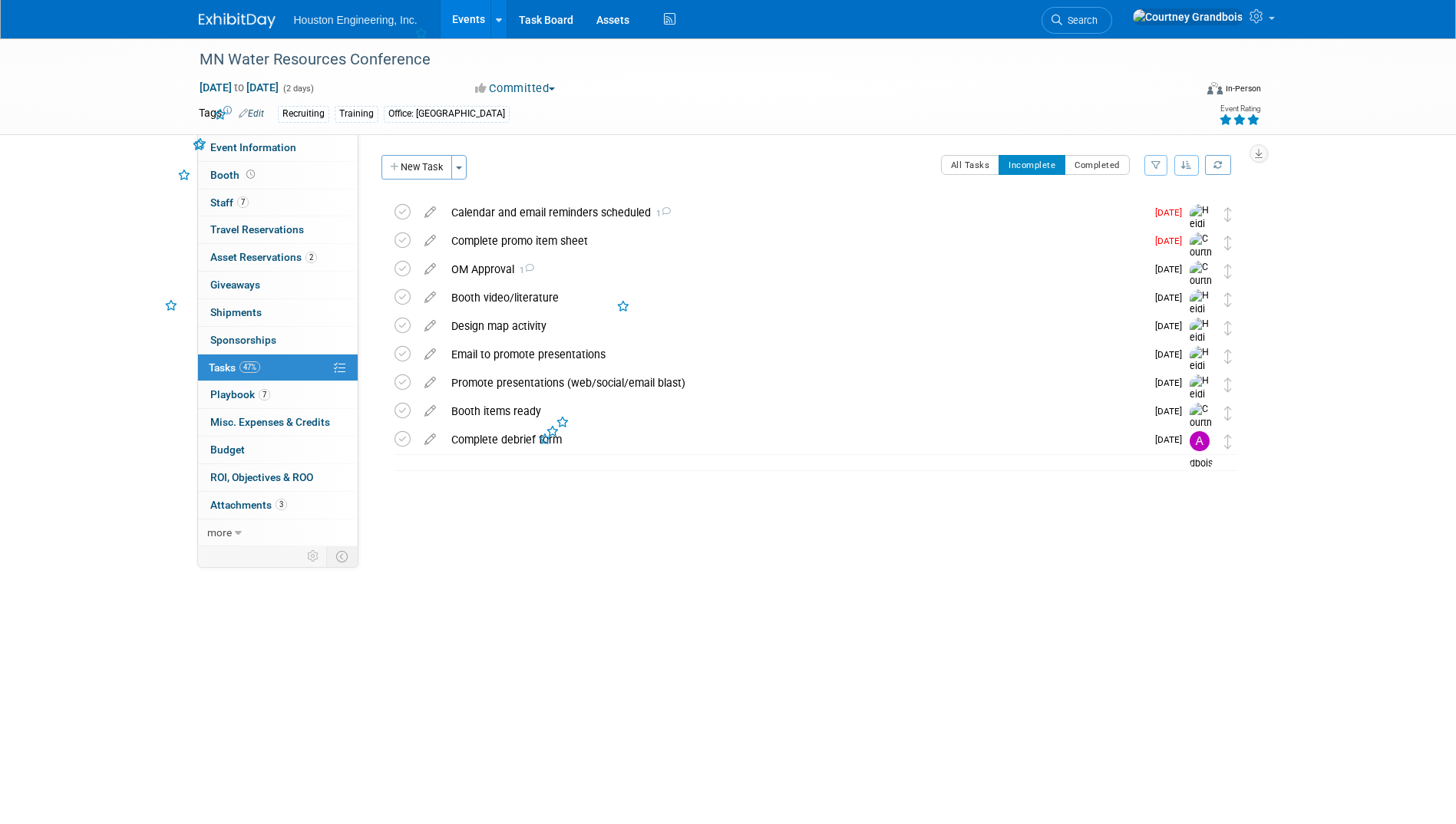
click at [527, 505] on div "MN Water Resources Conference Oct 14, 2025 to Oct 15, 2025 (Going) Calendar and…" at bounding box center [811, 357] width 869 height 318
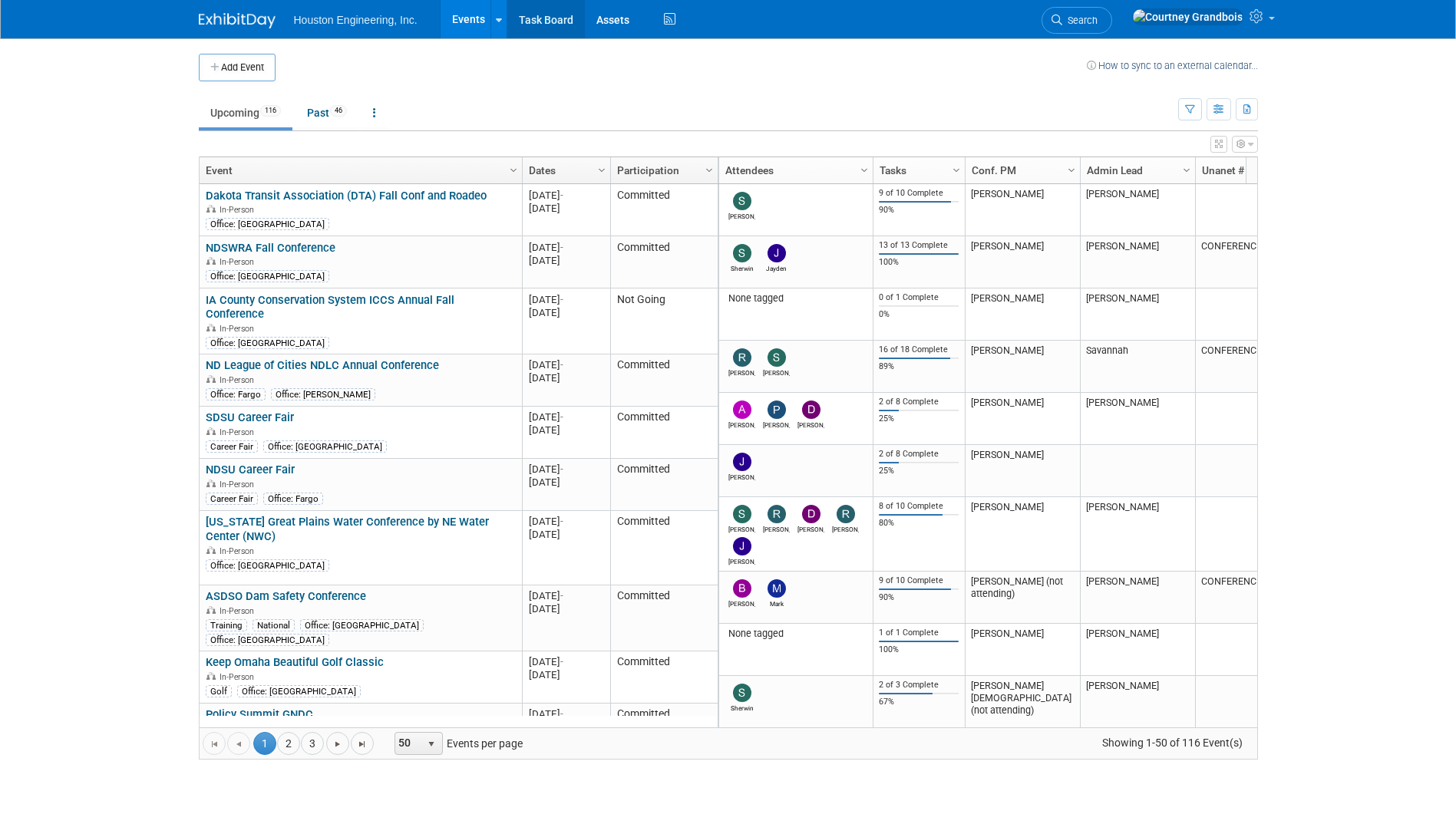
click at [533, 28] on link "Task Board" at bounding box center [546, 19] width 78 height 38
